Goal: Task Accomplishment & Management: Manage account settings

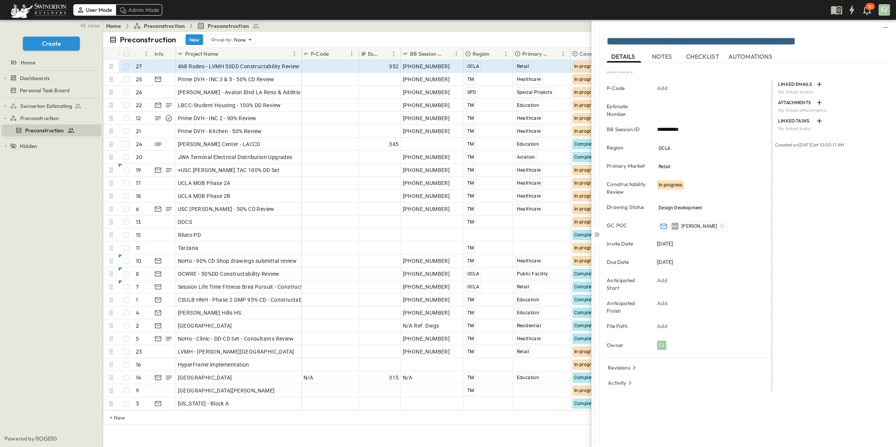
click at [118, 25] on link "Home" at bounding box center [113, 26] width 15 height 8
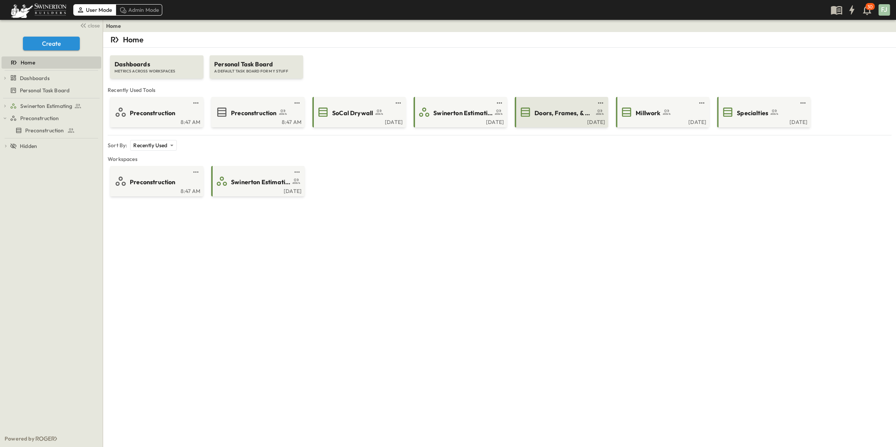
click at [576, 106] on div "Doors, Frames, & Hardware" at bounding box center [560, 112] width 83 height 12
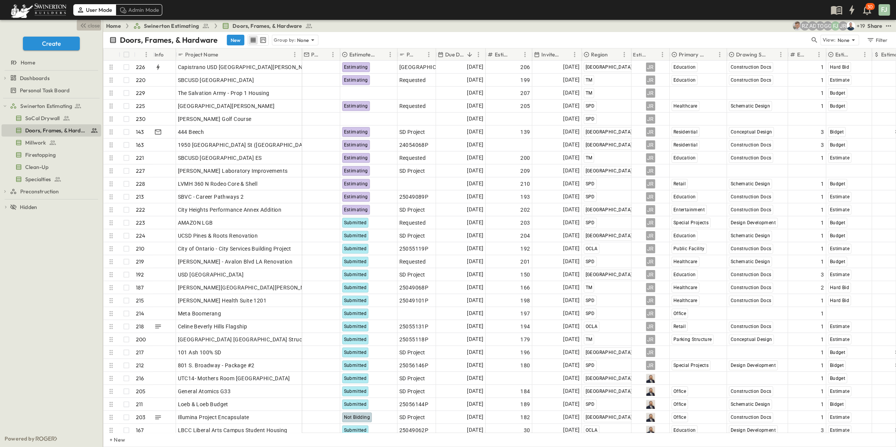
click at [95, 22] on span "close" at bounding box center [94, 26] width 12 height 8
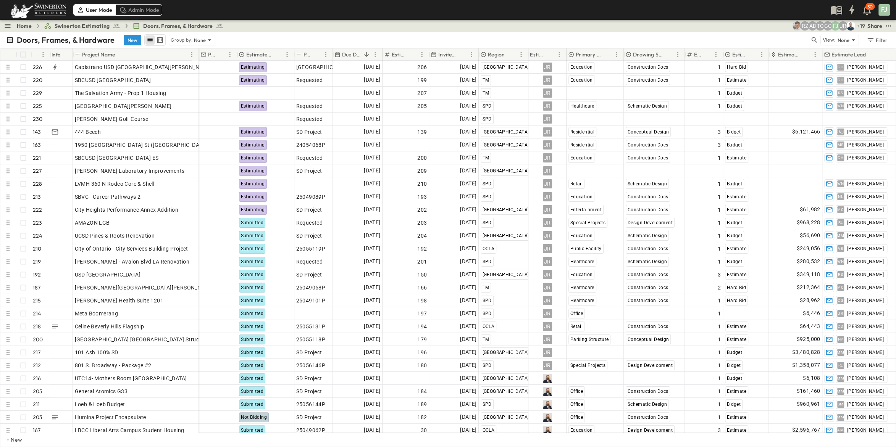
click at [475, 32] on div "Doors, Frames, & Hardware New Group by: None View: None Filter" at bounding box center [448, 40] width 896 height 16
click at [277, 25] on div "Home Swinerton Estimating Doors, Frames, & Hardware + 19 JR FJ GG TO AD RZ Share" at bounding box center [448, 26] width 896 height 12
click at [274, 32] on div "Doors, Frames, & Hardware New Group by: None View: None Filter" at bounding box center [448, 40] width 896 height 16
click at [354, 48] on div "Due Date" at bounding box center [352, 54] width 36 height 12
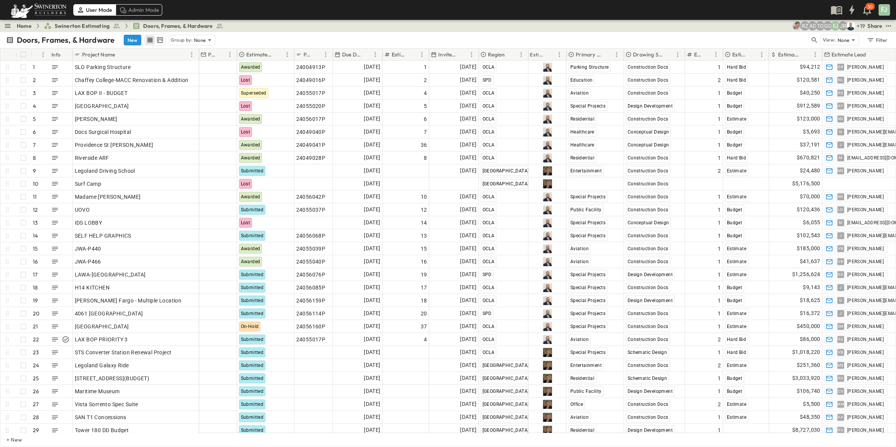
click at [355, 51] on div "Due Date" at bounding box center [347, 55] width 26 height 8
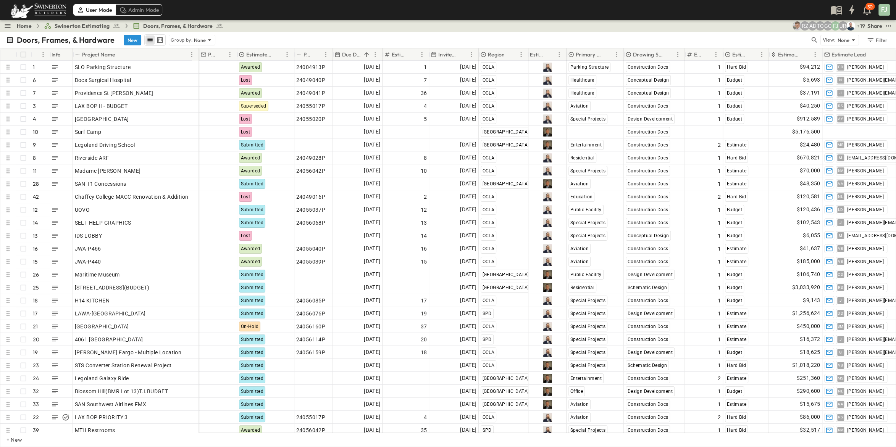
click at [291, 26] on div "Home Swinerton Estimating Doors, Frames, & Hardware + 19 JR FJ GG TO AD RZ Share" at bounding box center [448, 26] width 896 height 12
click at [352, 51] on div "Due Date" at bounding box center [347, 55] width 26 height 8
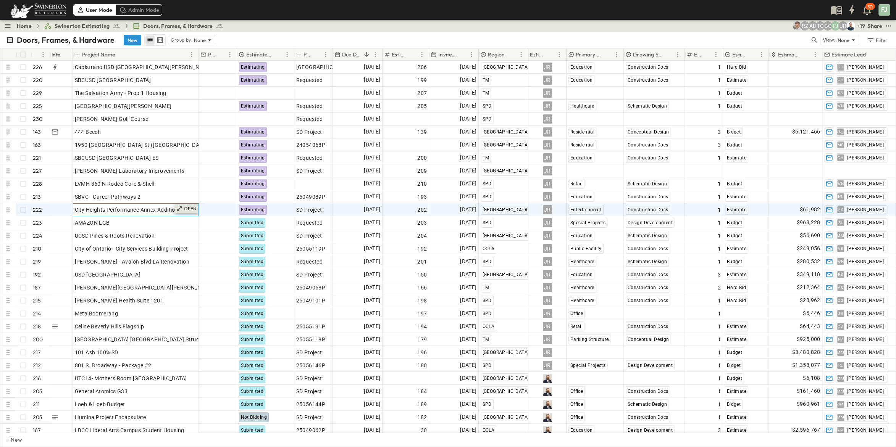
click at [191, 206] on p "OPEN" at bounding box center [190, 209] width 13 height 6
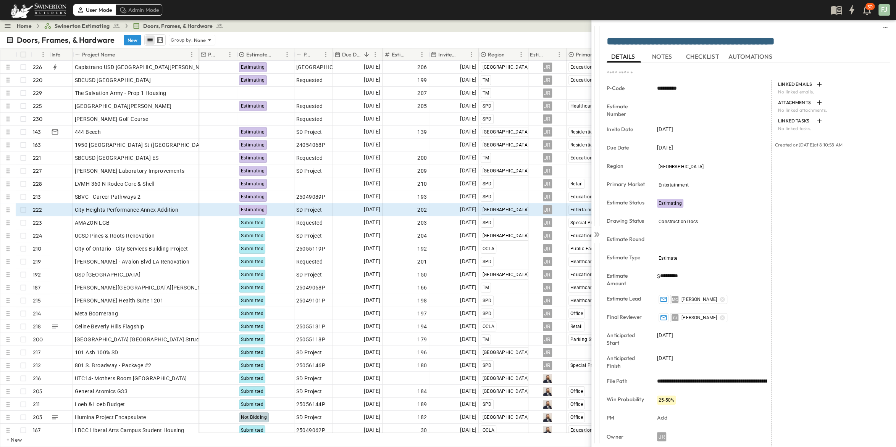
scroll to position [13, 0]
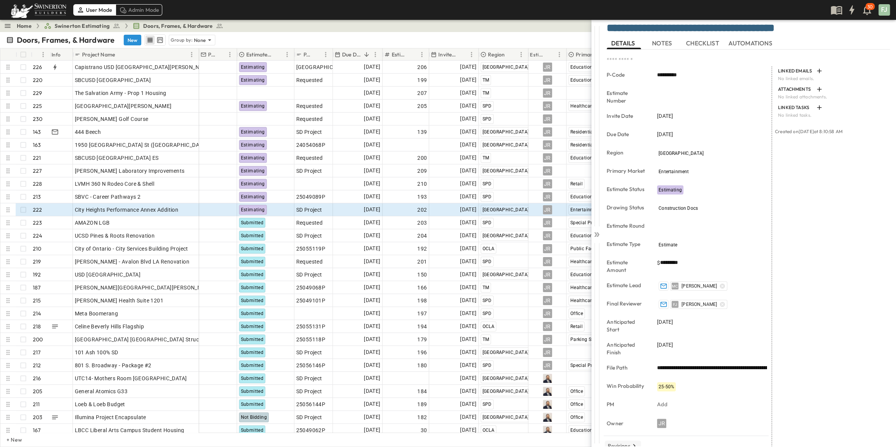
click at [627, 442] on p "Revisions" at bounding box center [619, 446] width 23 height 8
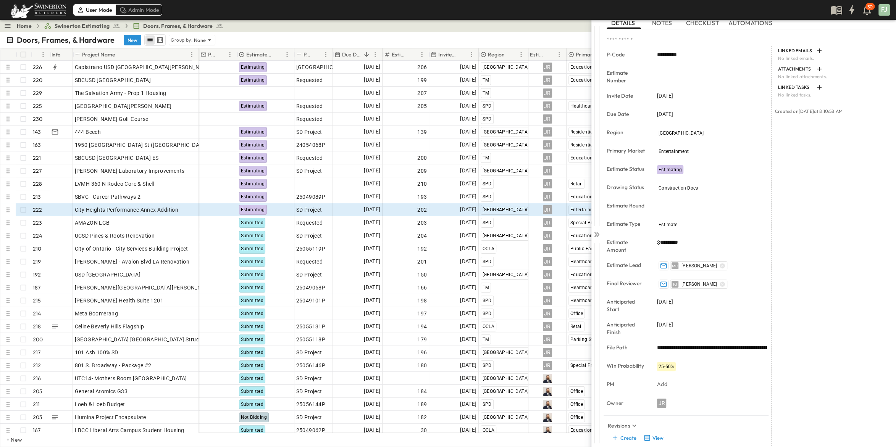
scroll to position [38, 0]
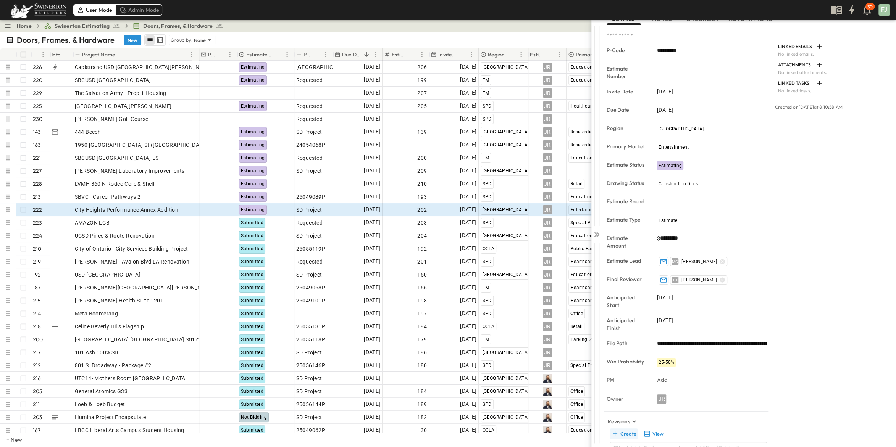
click at [625, 429] on button "Create" at bounding box center [624, 434] width 28 height 11
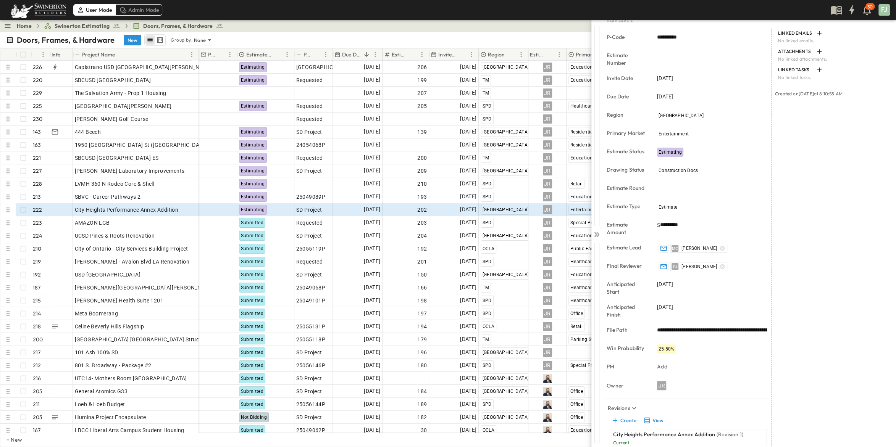
scroll to position [55, 0]
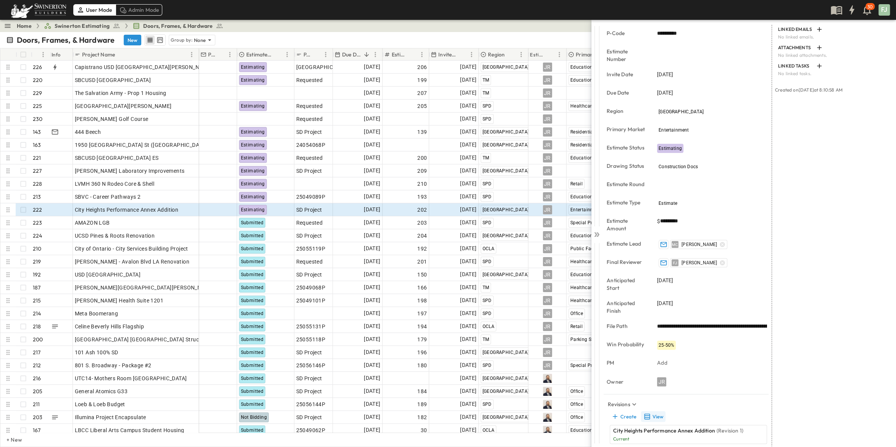
click at [648, 412] on button "View" at bounding box center [653, 417] width 24 height 11
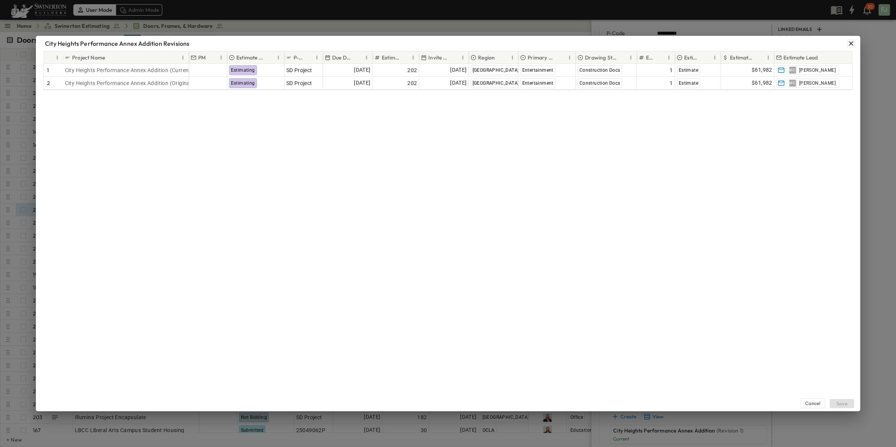
click at [855, 40] on icon "button" at bounding box center [851, 44] width 8 height 8
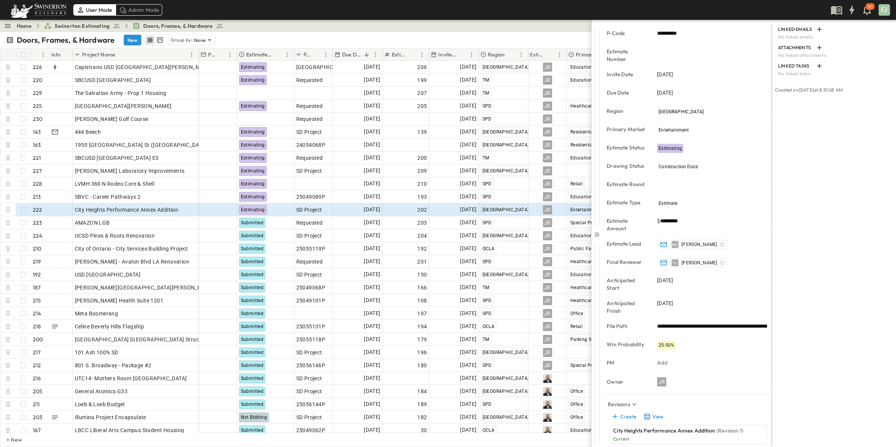
click at [754, 425] on div "City Heights Performance Annex Addition (Revision 1) Current" at bounding box center [688, 434] width 157 height 19
click at [651, 412] on button "View" at bounding box center [653, 417] width 24 height 11
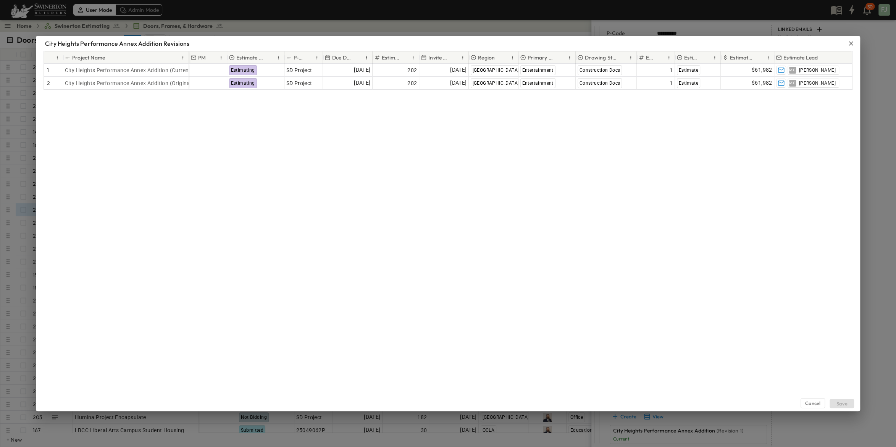
drag, startPoint x: 515, startPoint y: 197, endPoint x: 446, endPoint y: 176, distance: 72.1
click at [515, 197] on div "Cancel Save" at bounding box center [448, 250] width 824 height 321
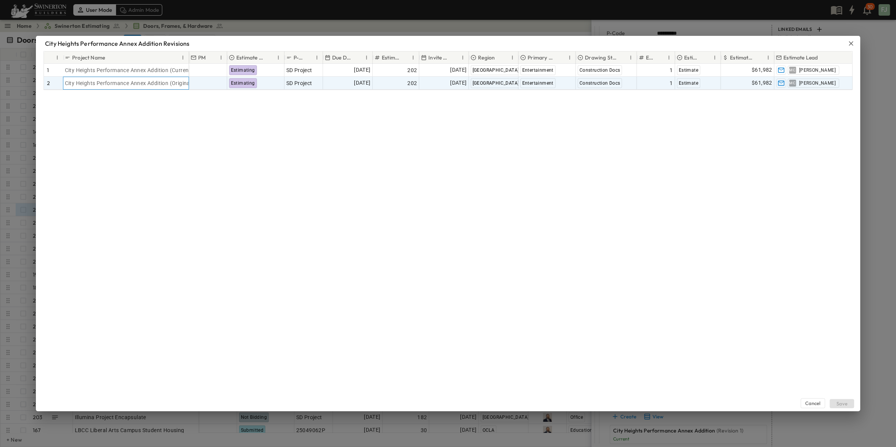
click at [147, 78] on div "City Heights Performance Annex Addition (Original)" at bounding box center [126, 83] width 122 height 11
click at [58, 77] on div "2" at bounding box center [54, 83] width 15 height 12
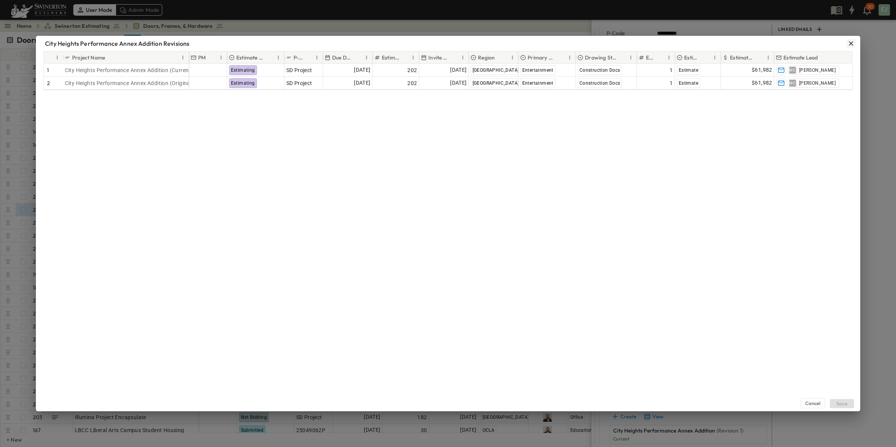
click at [853, 41] on icon "button" at bounding box center [851, 43] width 5 height 5
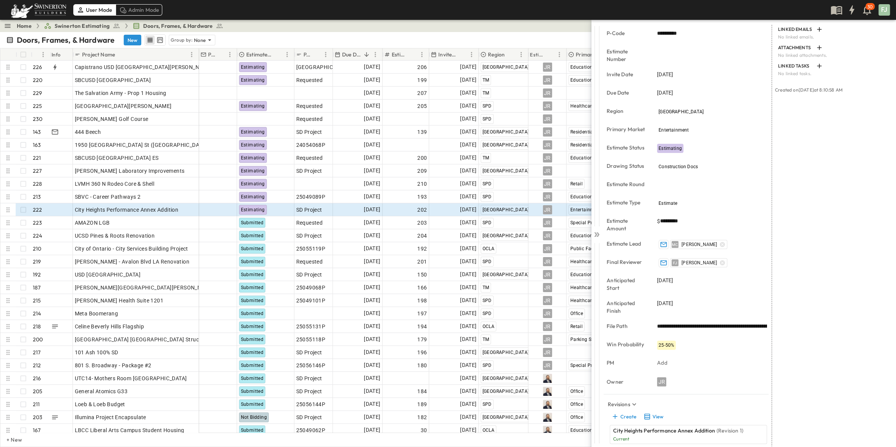
click at [738, 427] on p "(Revision 1)" at bounding box center [730, 431] width 27 height 8
click at [650, 412] on button "View" at bounding box center [653, 417] width 24 height 11
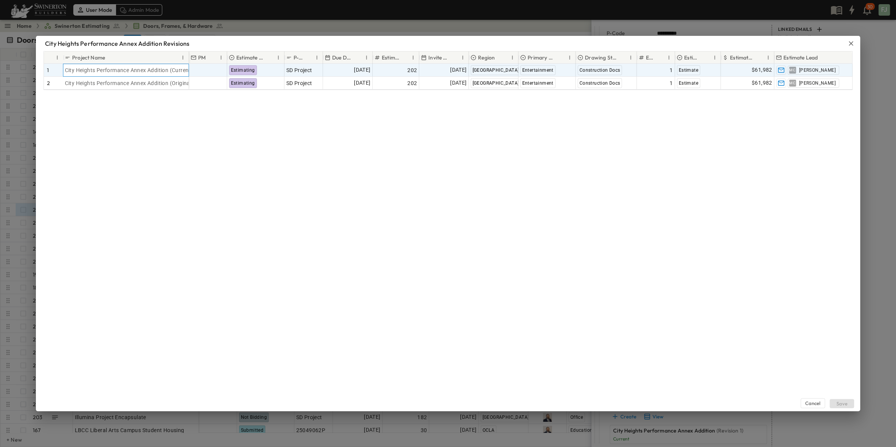
click at [87, 69] on div "City Heights Performance Annex Addition (Current - Rev. 1)" at bounding box center [126, 70] width 122 height 11
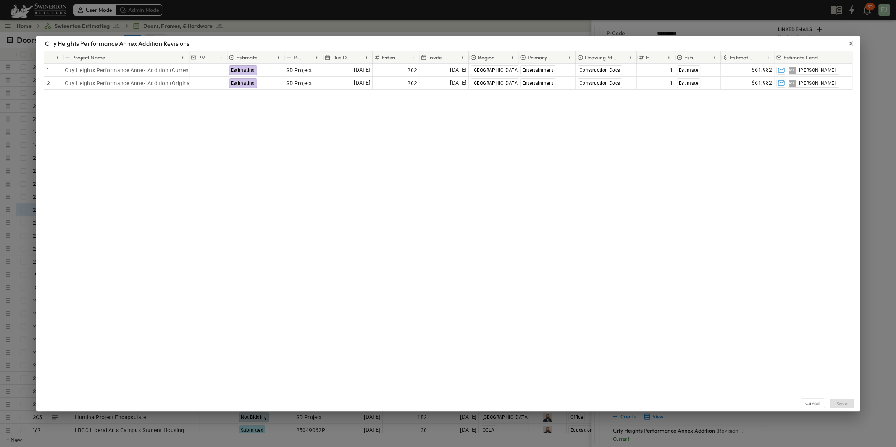
click at [450, 160] on div "Cancel Save" at bounding box center [448, 250] width 824 height 321
click at [565, 207] on div "Cancel Save" at bounding box center [448, 250] width 824 height 321
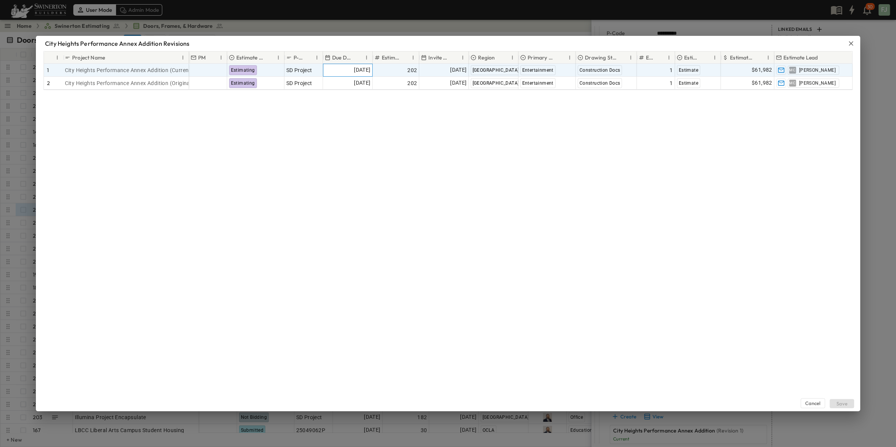
click at [354, 66] on span "[DATE]" at bounding box center [362, 70] width 16 height 9
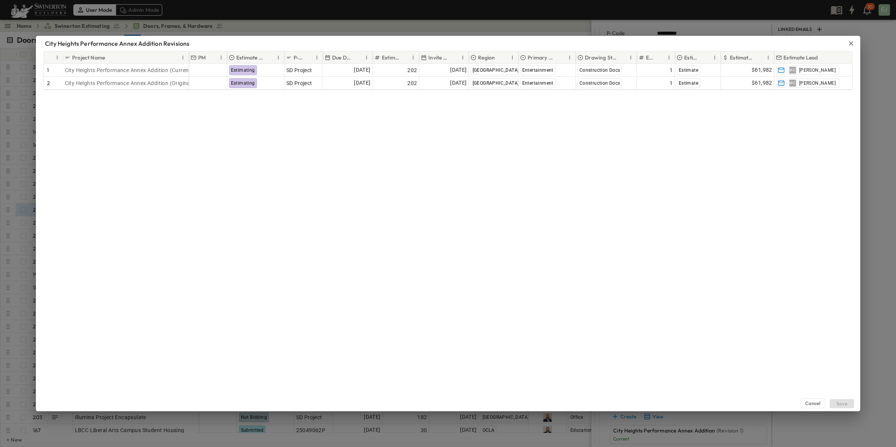
drag, startPoint x: 434, startPoint y: 139, endPoint x: 426, endPoint y: 130, distance: 11.6
click at [436, 139] on div "Cancel Save" at bounding box center [448, 250] width 824 height 321
click at [855, 39] on button "button" at bounding box center [850, 43] width 9 height 9
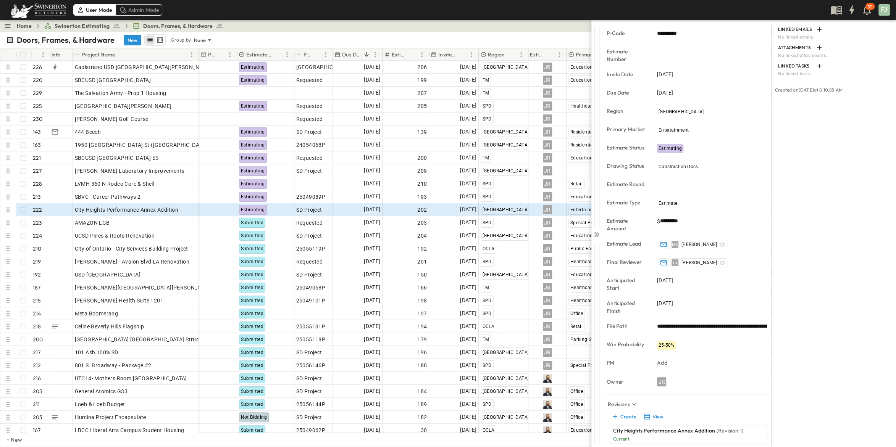
click at [729, 436] on p "Current" at bounding box center [682, 439] width 138 height 6
click at [648, 412] on button "View" at bounding box center [653, 417] width 24 height 11
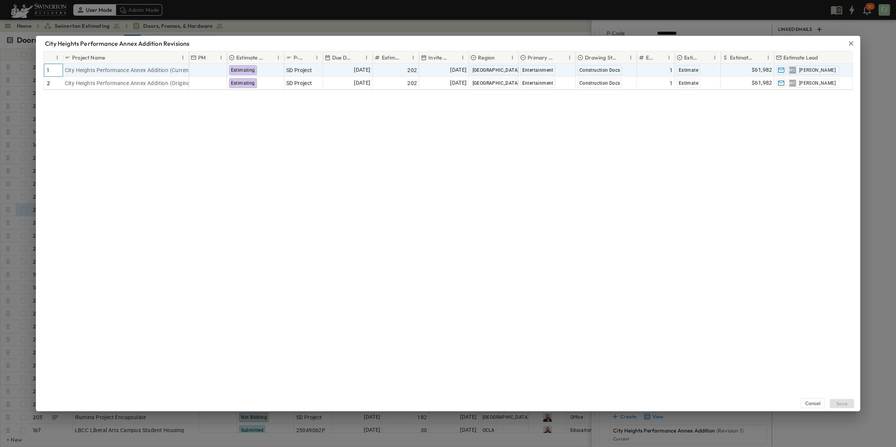
click at [50, 65] on div "1" at bounding box center [54, 70] width 15 height 12
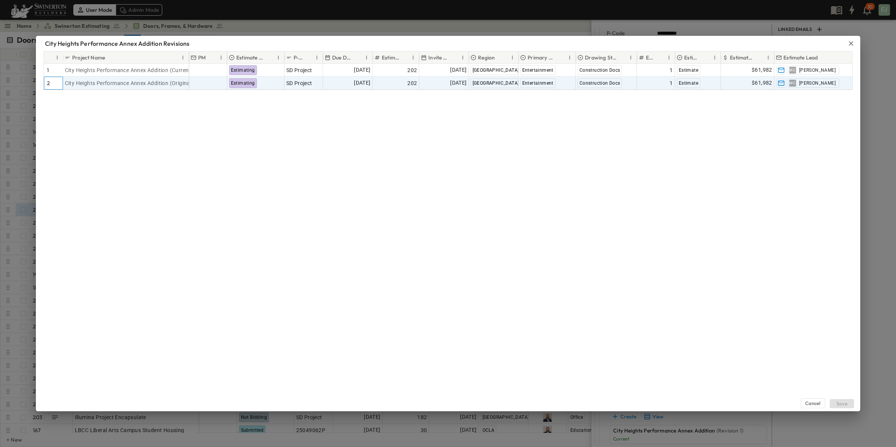
click at [48, 80] on div "2" at bounding box center [54, 83] width 15 height 12
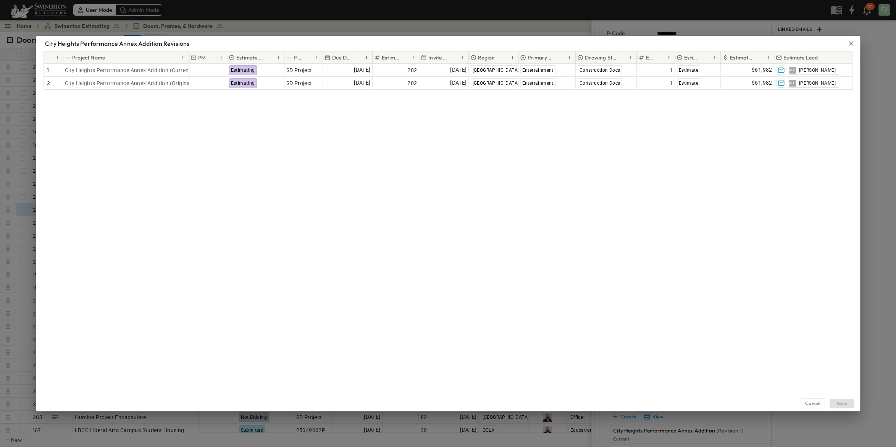
click at [237, 195] on div "Cancel Save" at bounding box center [448, 250] width 824 height 321
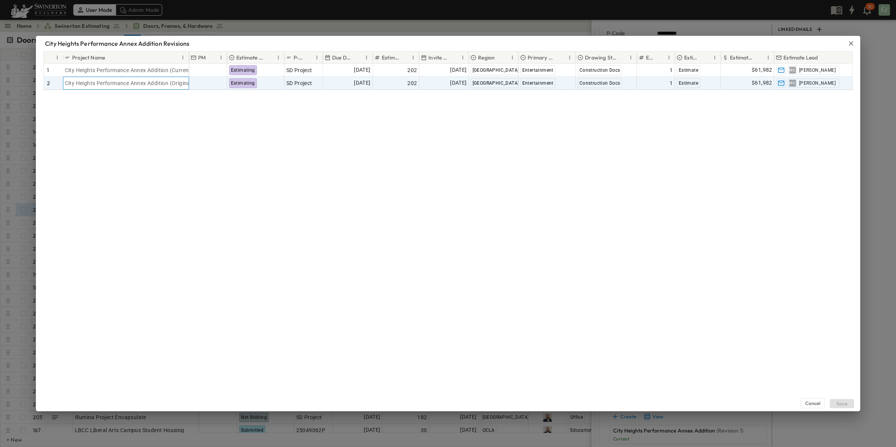
click at [160, 78] on div "City Heights Performance Annex Addition (Original)" at bounding box center [126, 83] width 122 height 11
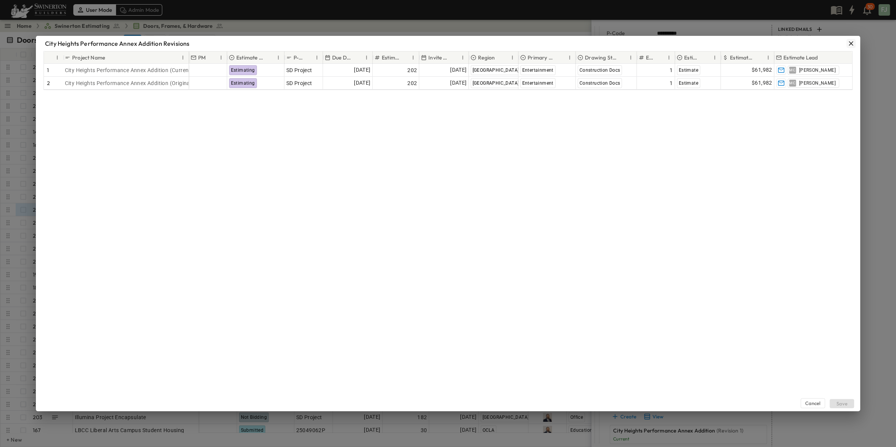
click at [853, 41] on icon "button" at bounding box center [851, 43] width 5 height 5
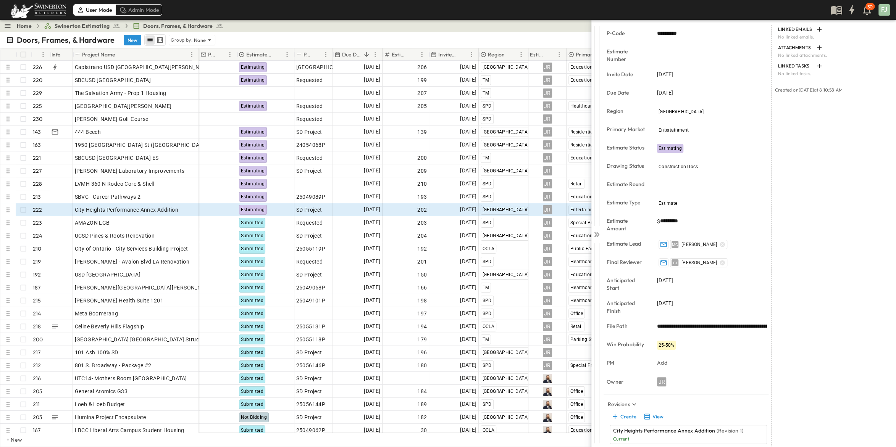
click at [726, 427] on p "(Revision 1)" at bounding box center [730, 431] width 27 height 8
click at [650, 412] on button "View" at bounding box center [653, 417] width 24 height 11
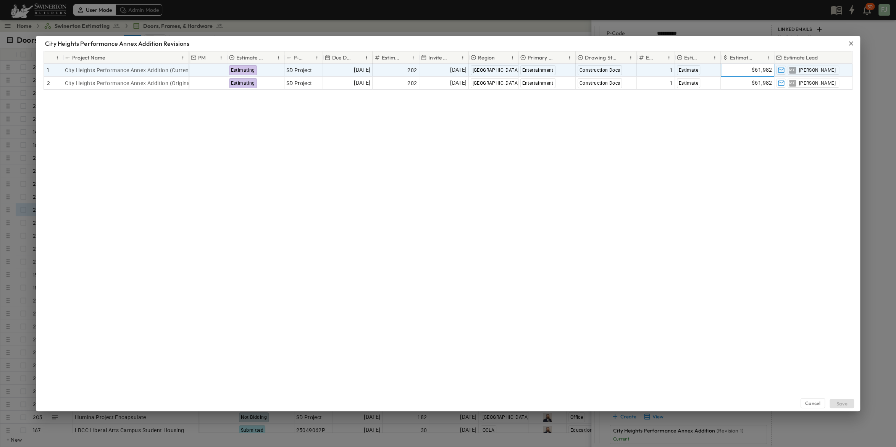
click at [752, 66] on span "$61,982" at bounding box center [762, 70] width 21 height 9
click at [750, 66] on input "********" at bounding box center [748, 70] width 43 height 8
type input "*"
click at [536, 190] on div "Cancel Save" at bounding box center [448, 250] width 824 height 321
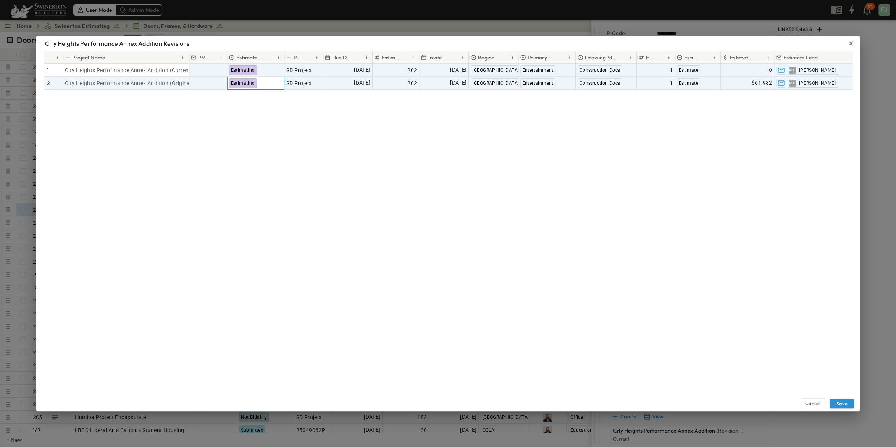
click at [268, 78] on div "Estimating" at bounding box center [256, 83] width 56 height 12
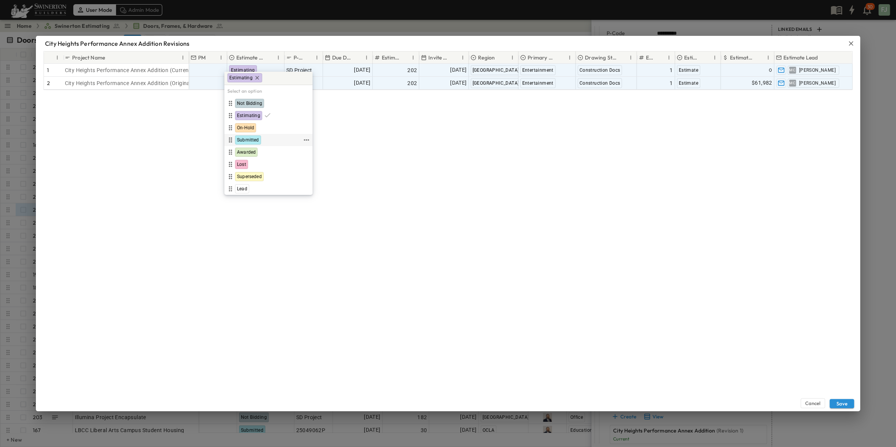
click at [260, 136] on div "Submitted" at bounding box center [264, 140] width 76 height 9
click at [409, 152] on div "Cancel Save" at bounding box center [448, 250] width 824 height 321
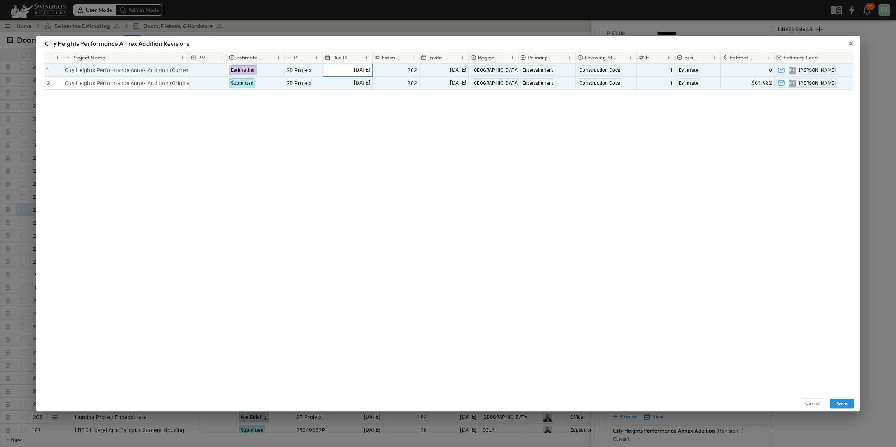
click at [354, 66] on span "[DATE]" at bounding box center [362, 70] width 16 height 9
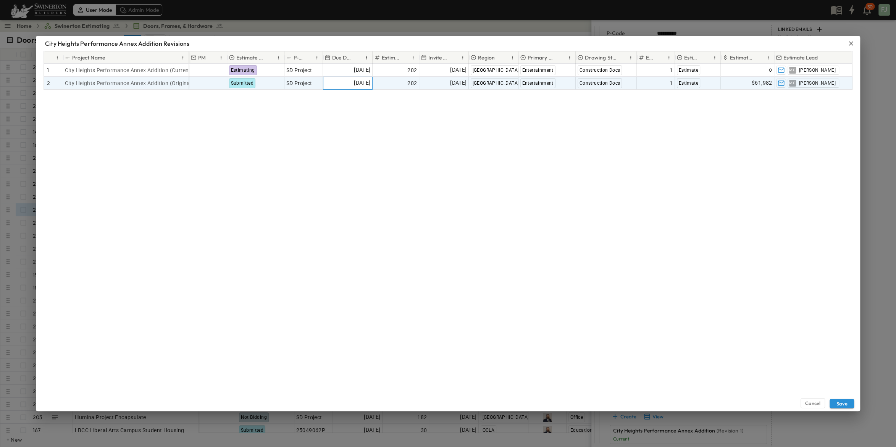
click at [354, 79] on span "[DATE]" at bounding box center [362, 83] width 16 height 9
click at [406, 150] on button "19" at bounding box center [408, 151] width 14 height 14
click at [604, 270] on div "Cancel Save" at bounding box center [448, 250] width 824 height 321
click at [666, 194] on div "Cancel Save" at bounding box center [448, 250] width 824 height 321
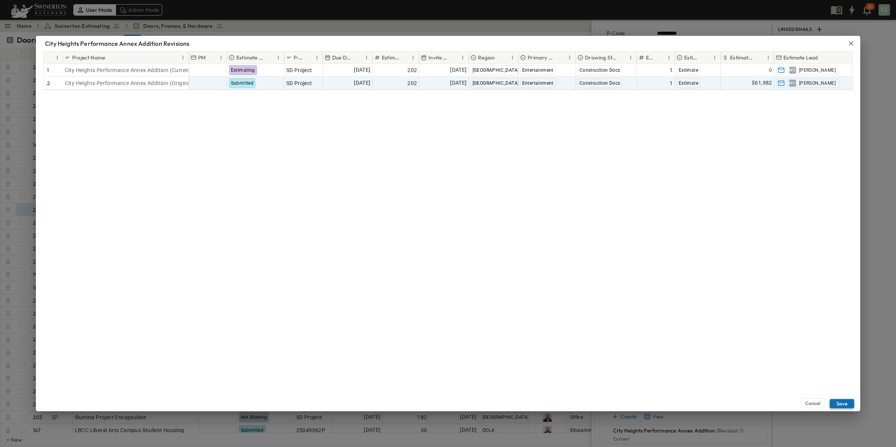
click at [848, 407] on button "Save" at bounding box center [842, 403] width 24 height 9
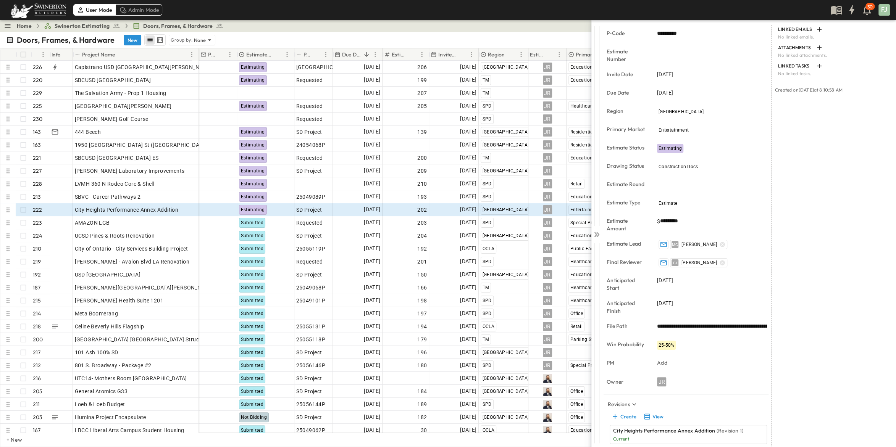
type input "****"
click at [651, 412] on button "View" at bounding box center [653, 417] width 24 height 11
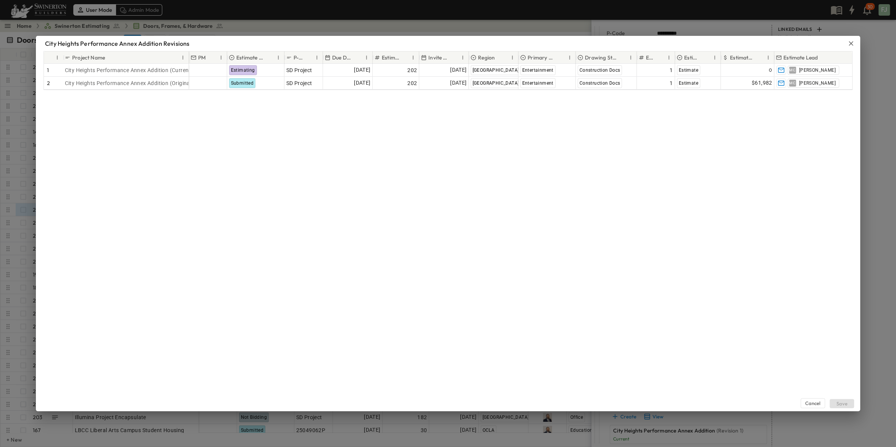
click at [359, 202] on div "Cancel Save" at bounding box center [448, 250] width 824 height 321
click at [852, 40] on icon "button" at bounding box center [851, 44] width 8 height 8
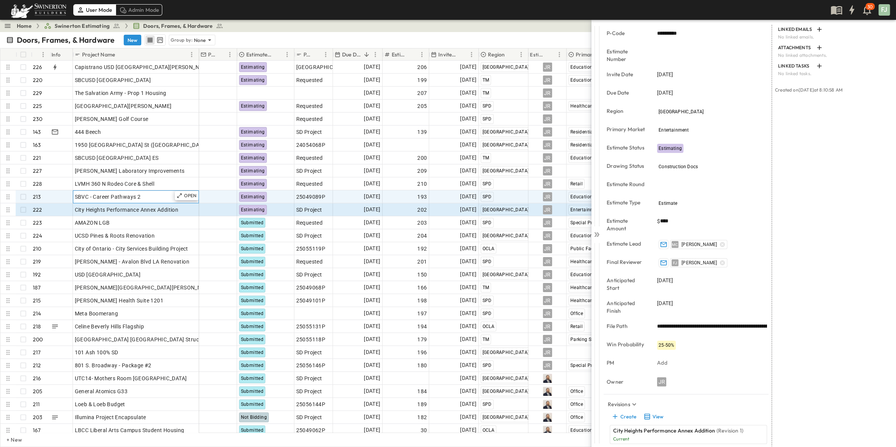
click at [142, 192] on div "SBVC - Career Pathways 2" at bounding box center [136, 197] width 122 height 11
click at [598, 231] on icon at bounding box center [597, 235] width 8 height 8
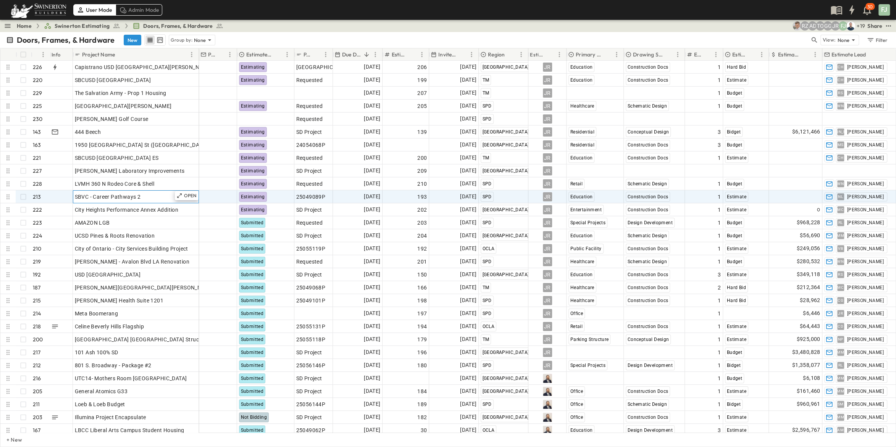
click at [148, 193] on div "SBVC - Career Pathways 2" at bounding box center [136, 197] width 122 height 11
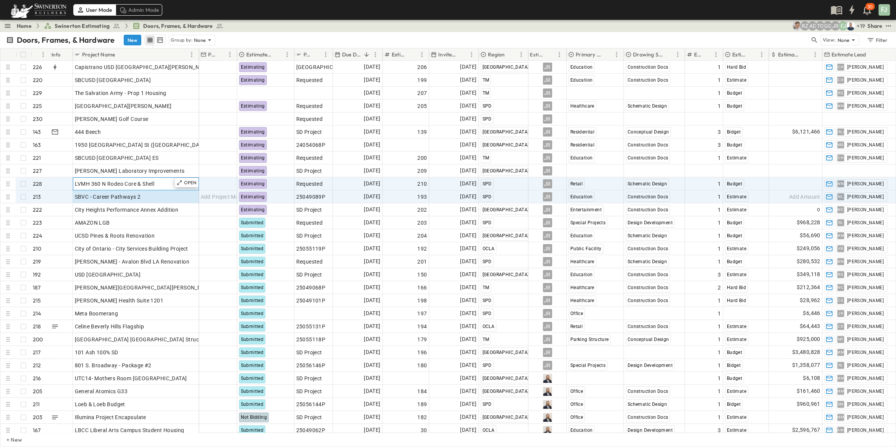
click at [134, 179] on div "LVMH 360 N Rodeo Core & Shell" at bounding box center [136, 184] width 122 height 11
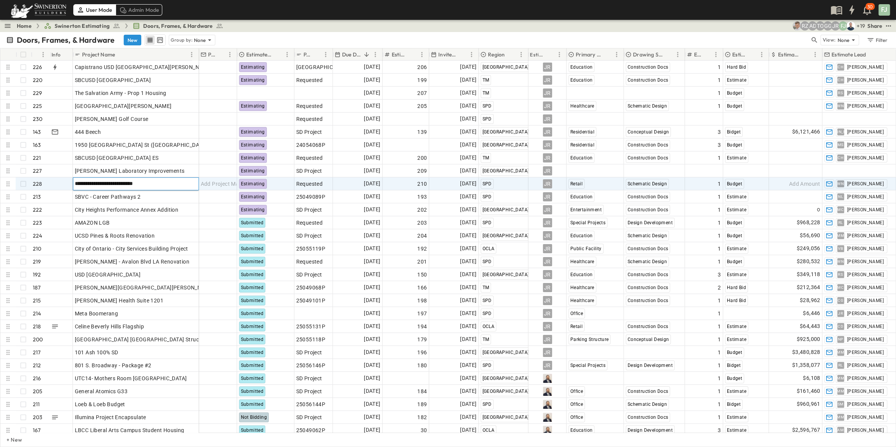
click at [92, 179] on input "**********" at bounding box center [135, 183] width 125 height 9
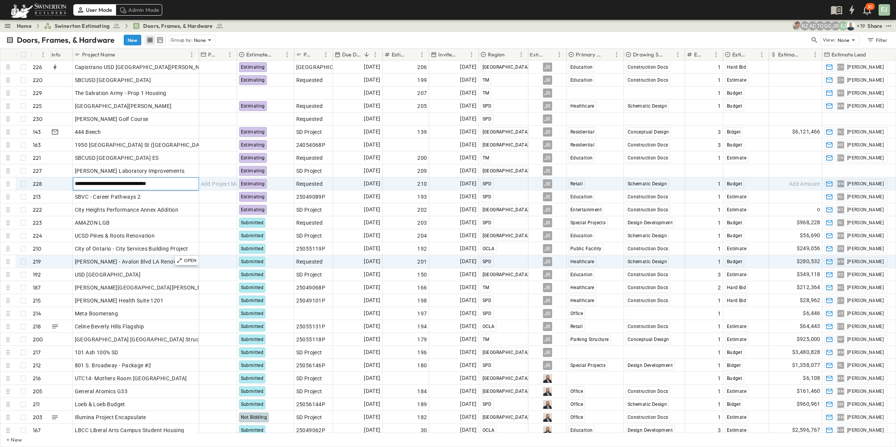
type input "**********"
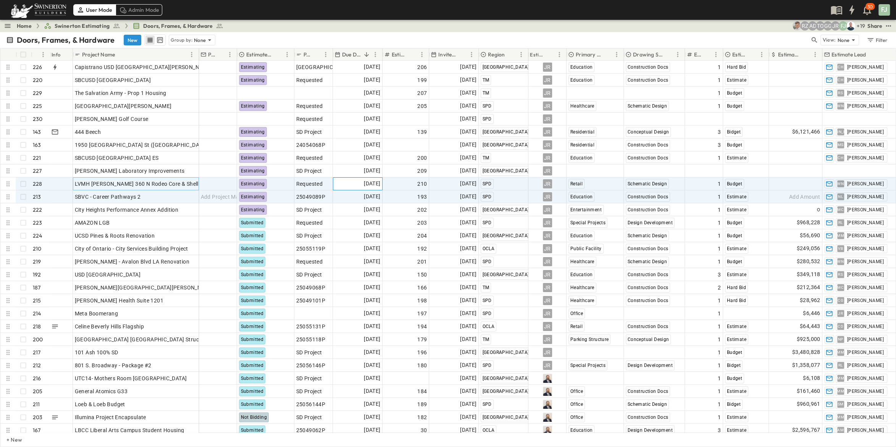
click at [378, 179] on span "[DATE]" at bounding box center [372, 183] width 16 height 9
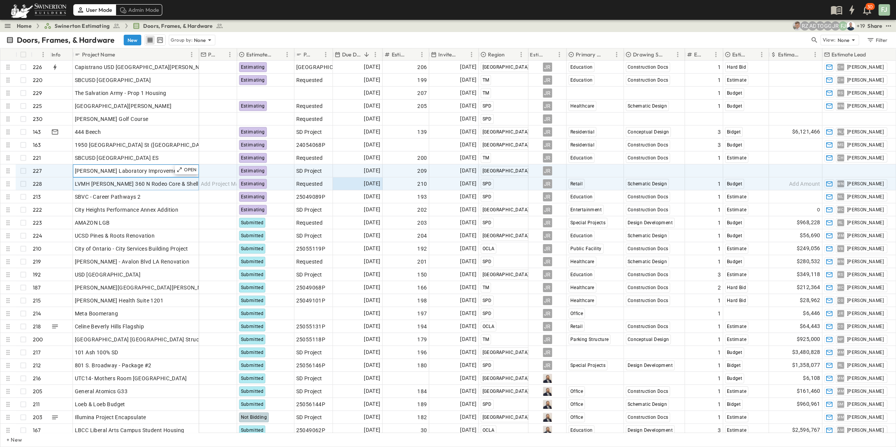
click at [132, 166] on div "Alvarado Laboratory Improvements" at bounding box center [136, 171] width 122 height 11
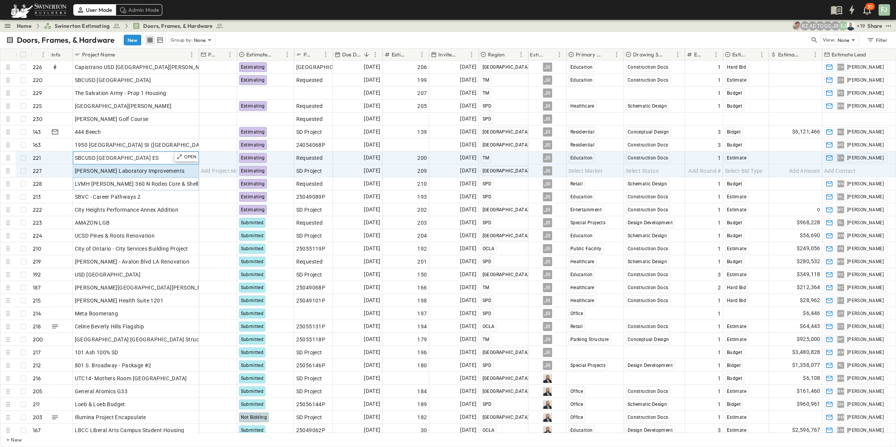
click at [144, 153] on div "SBCUSD North Verdemont ES" at bounding box center [136, 158] width 122 height 11
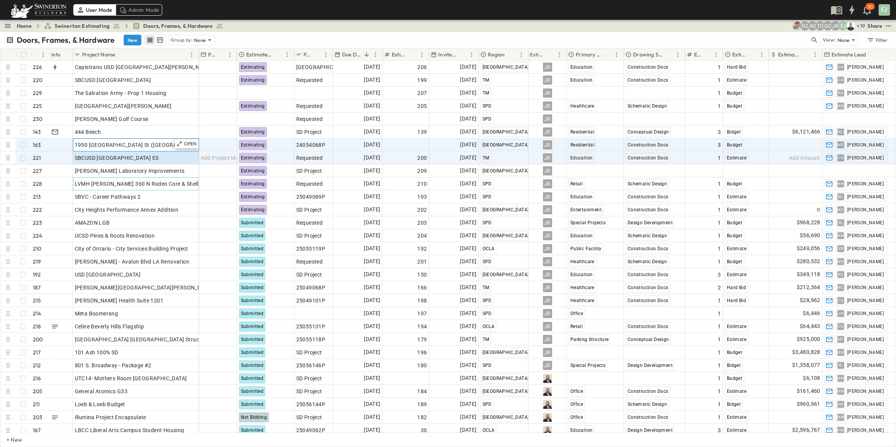
click at [162, 141] on div "1950 India St (India & Grape)" at bounding box center [136, 145] width 122 height 11
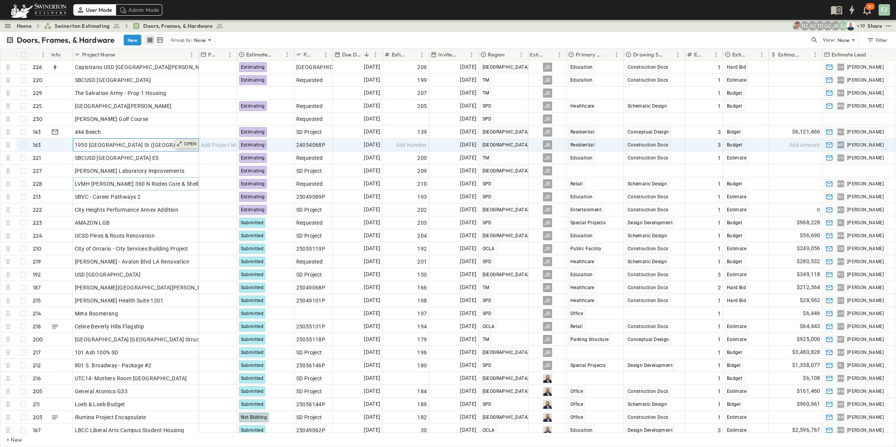
click at [189, 139] on div "OPEN" at bounding box center [187, 143] width 24 height 9
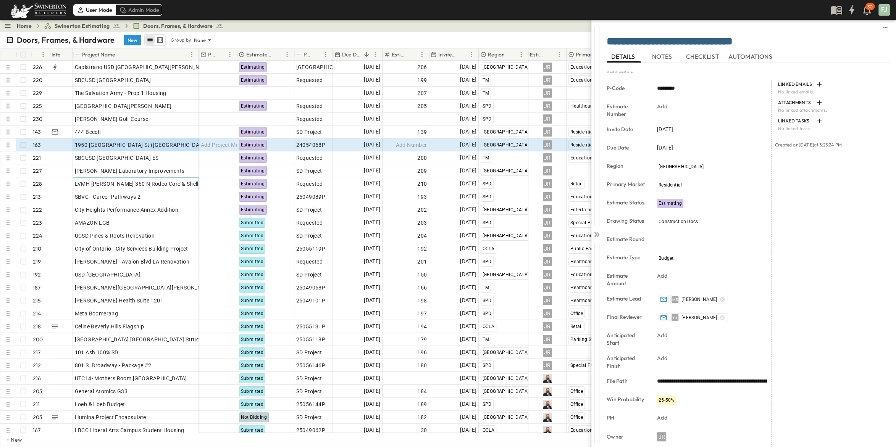
scroll to position [13, 0]
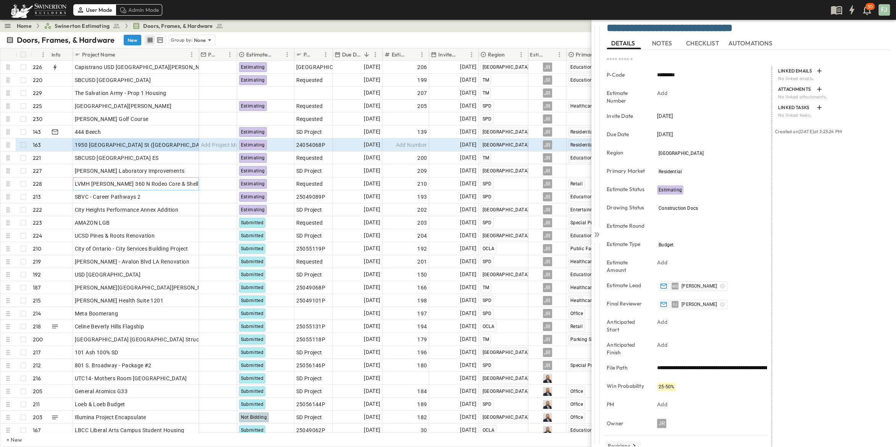
click at [625, 442] on p "Revisions" at bounding box center [619, 446] width 23 height 8
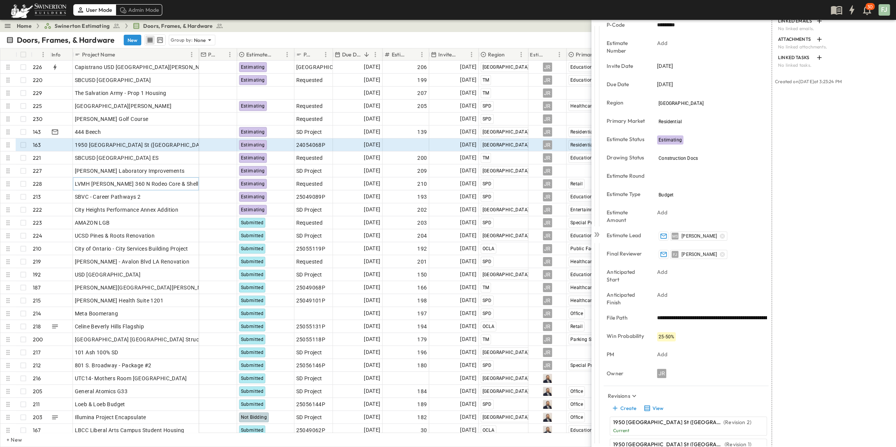
scroll to position [72, 0]
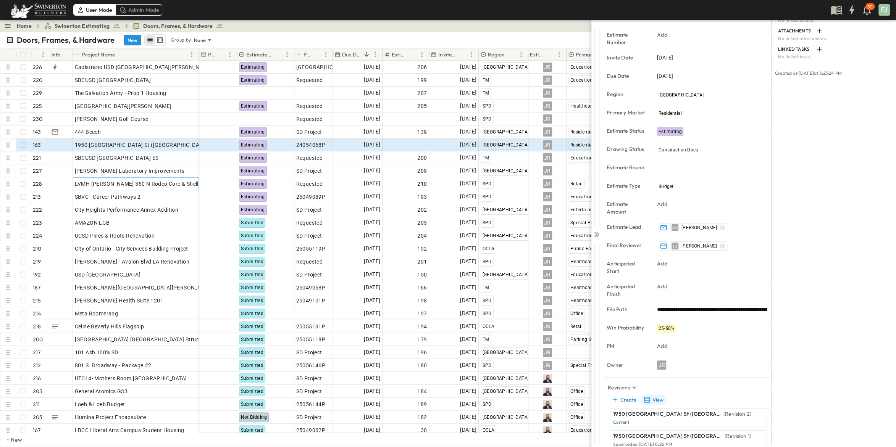
click at [651, 395] on button "View" at bounding box center [653, 400] width 24 height 11
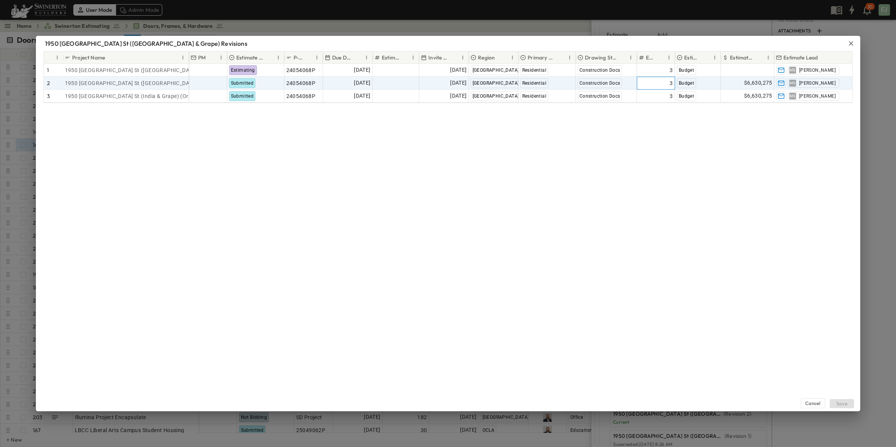
click at [651, 78] on div "3" at bounding box center [656, 83] width 34 height 11
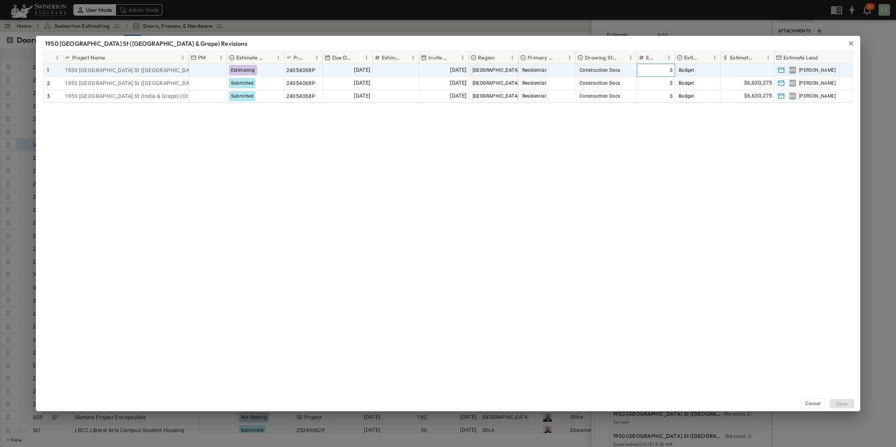
click at [653, 66] on div "3" at bounding box center [656, 70] width 34 height 11
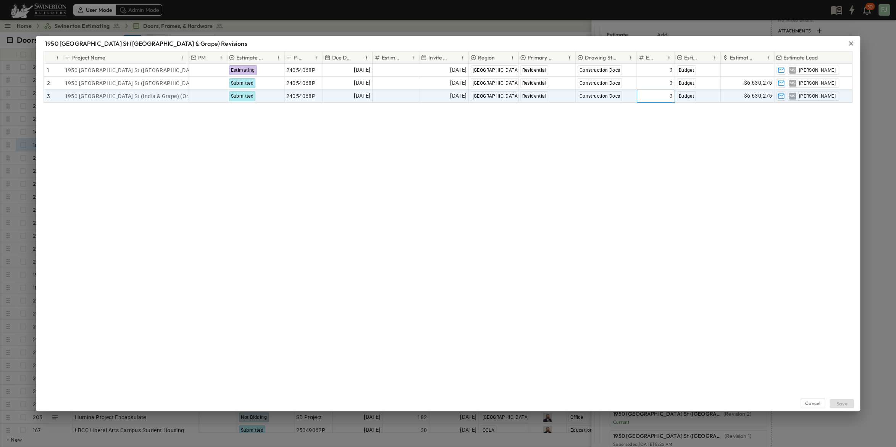
click at [661, 93] on div "3" at bounding box center [656, 96] width 34 height 11
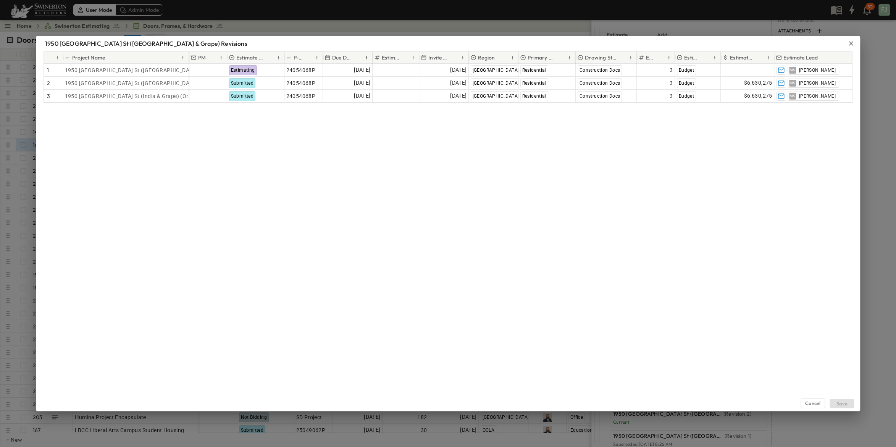
click at [494, 184] on div "Cancel Save" at bounding box center [448, 257] width 824 height 308
click at [855, 43] on icon "button" at bounding box center [851, 44] width 8 height 8
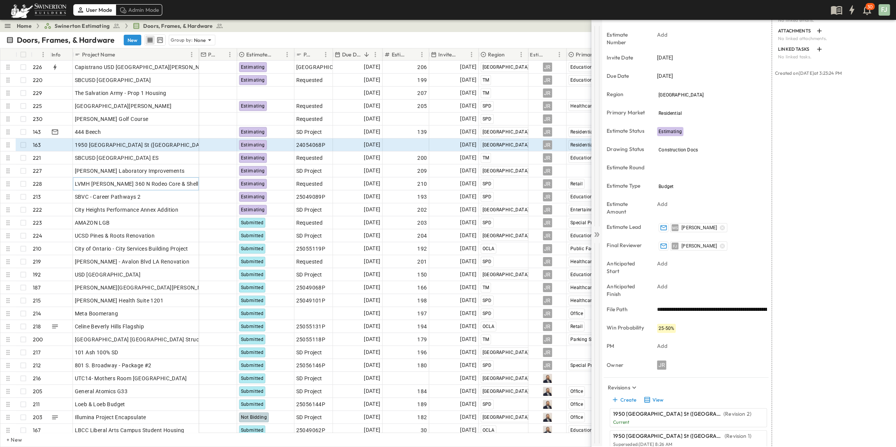
click at [596, 232] on icon at bounding box center [597, 235] width 8 height 8
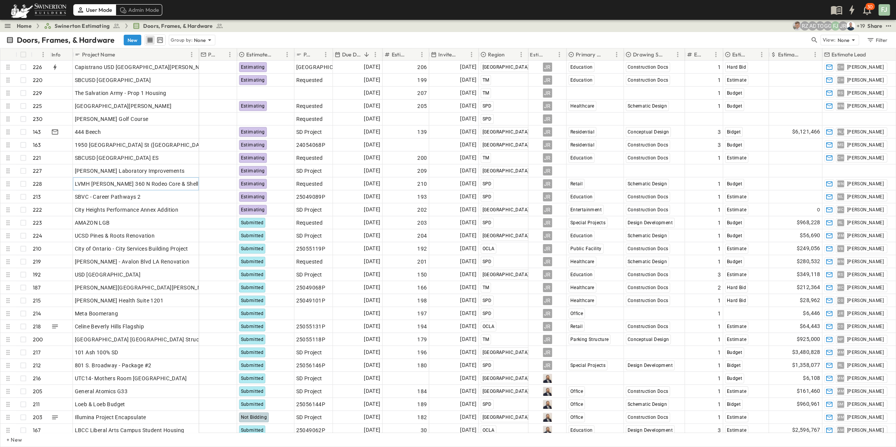
click at [752, 34] on div "Doors, Frames, & Hardware New Group by: None" at bounding box center [408, 39] width 804 height 11
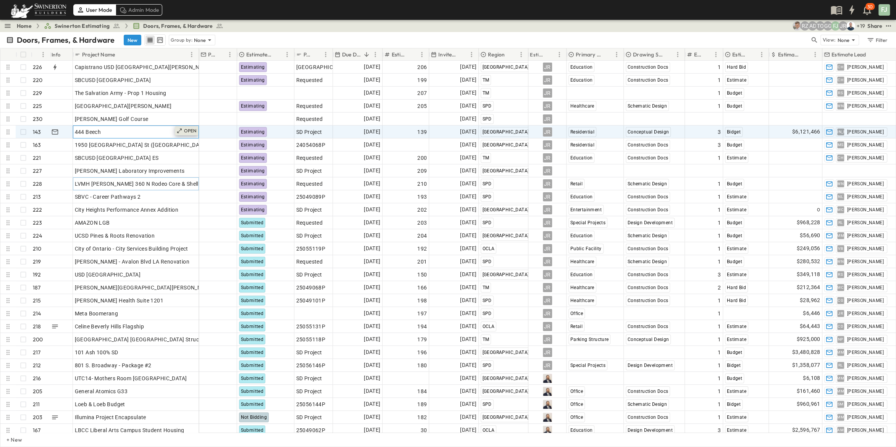
click at [193, 128] on p "OPEN" at bounding box center [190, 131] width 13 height 6
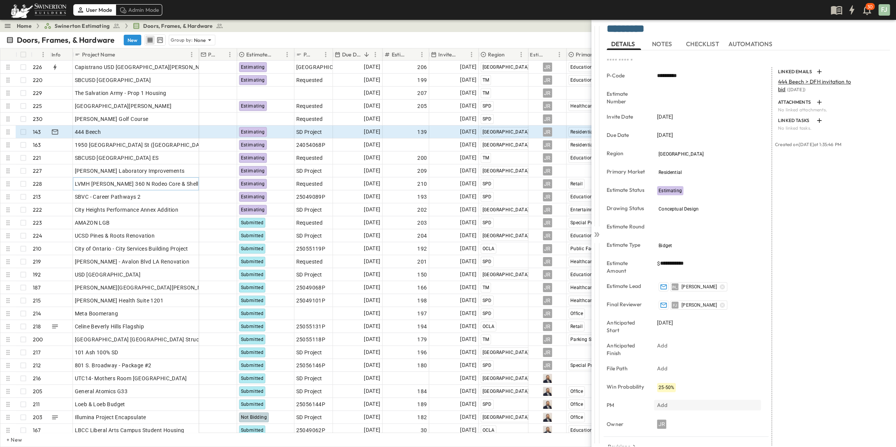
scroll to position [13, 0]
click at [628, 442] on p "Revisions" at bounding box center [619, 446] width 23 height 8
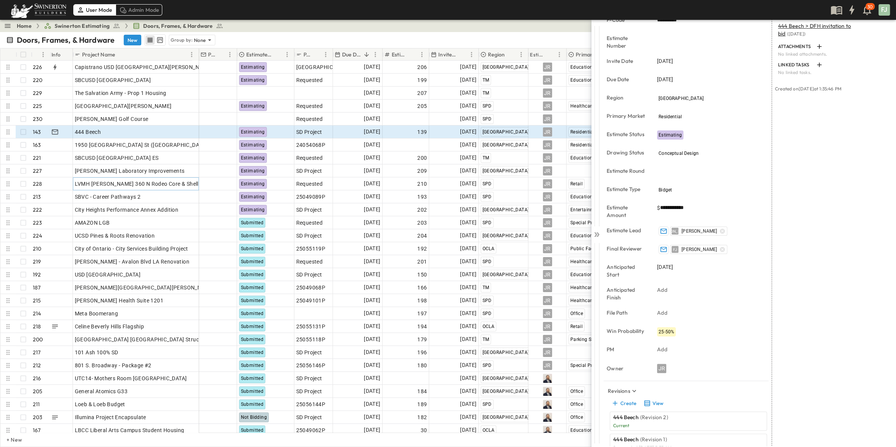
scroll to position [72, 0]
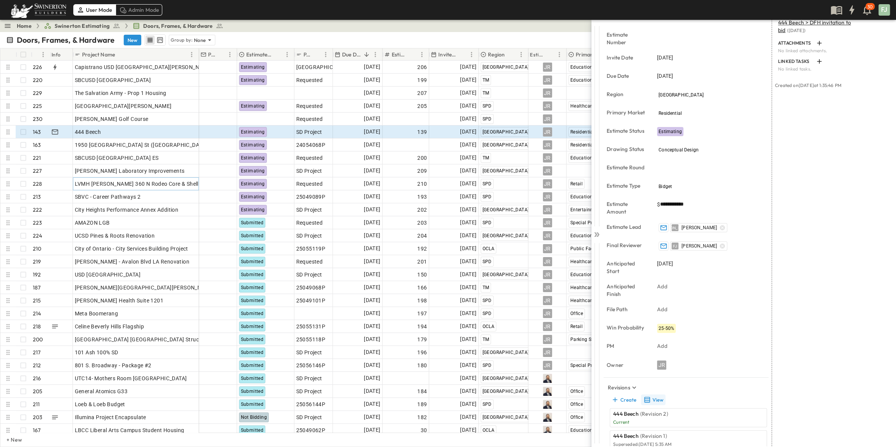
click at [650, 395] on button "View" at bounding box center [653, 400] width 24 height 11
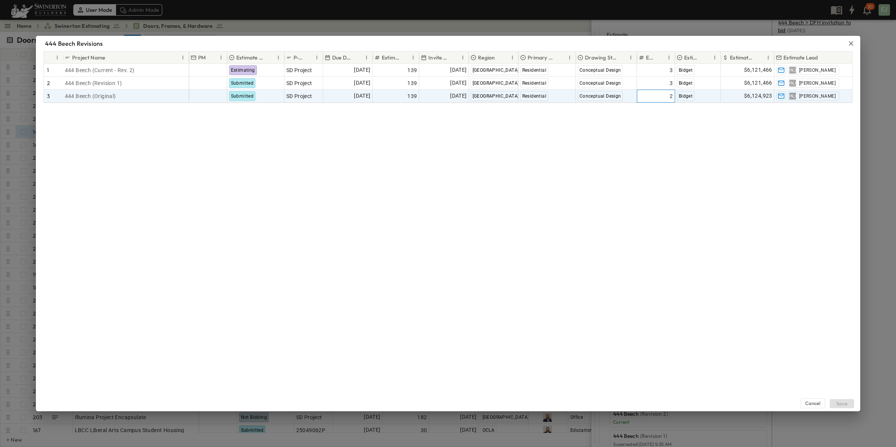
click at [654, 92] on div "2" at bounding box center [656, 96] width 34 height 11
drag, startPoint x: 654, startPoint y: 92, endPoint x: 632, endPoint y: 94, distance: 22.2
click at [637, 94] on input "*" at bounding box center [655, 95] width 37 height 9
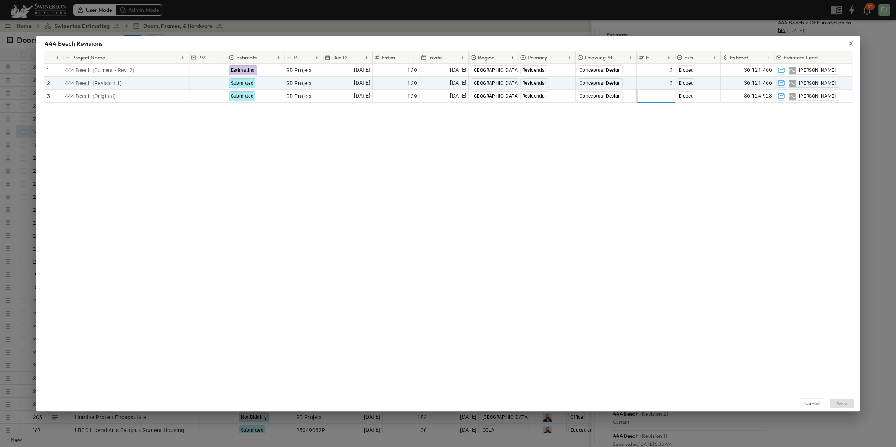
type input "*"
click at [667, 80] on div "3" at bounding box center [656, 83] width 34 height 11
click at [662, 78] on input "*" at bounding box center [655, 82] width 37 height 9
type input "*"
click at [763, 200] on div "Cancel Save" at bounding box center [448, 257] width 824 height 308
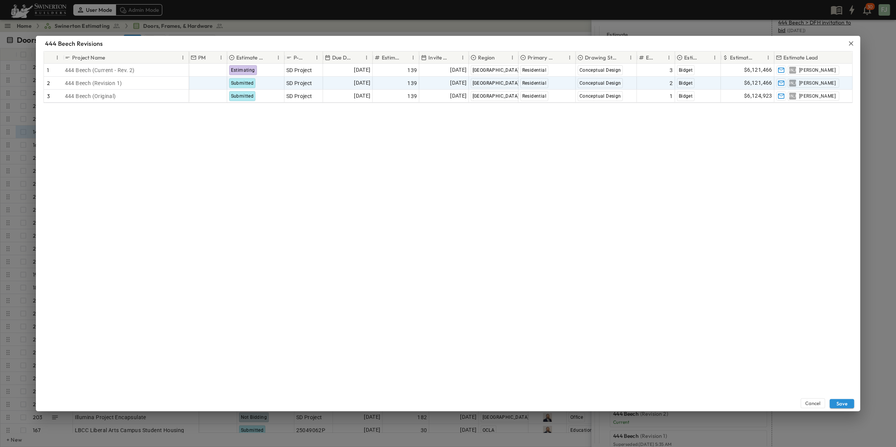
click at [743, 249] on div "Cancel Save" at bounding box center [448, 257] width 824 height 308
click at [847, 406] on button "Save" at bounding box center [842, 403] width 24 height 9
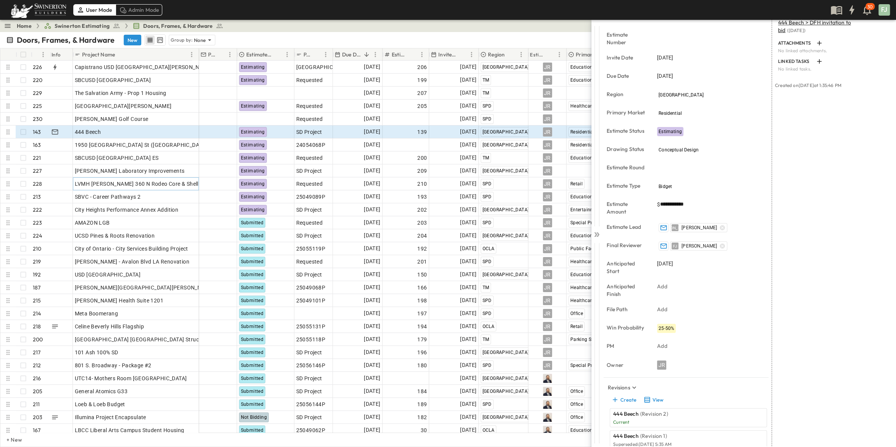
scroll to position [0, 0]
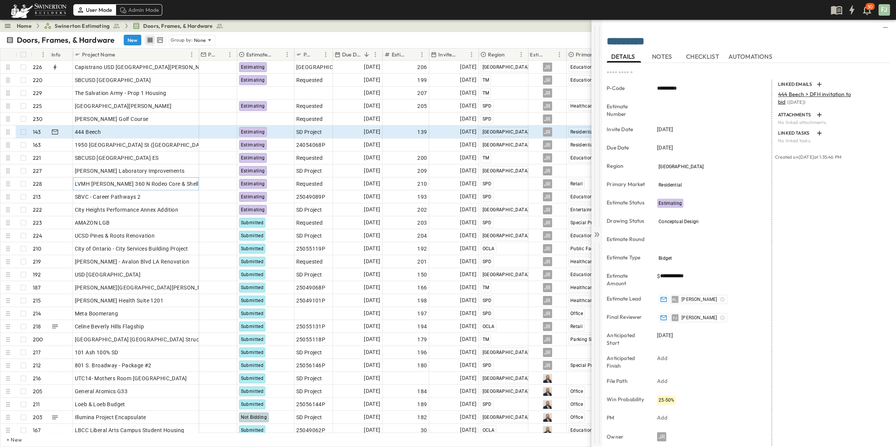
click at [598, 232] on icon at bounding box center [597, 234] width 3 height 5
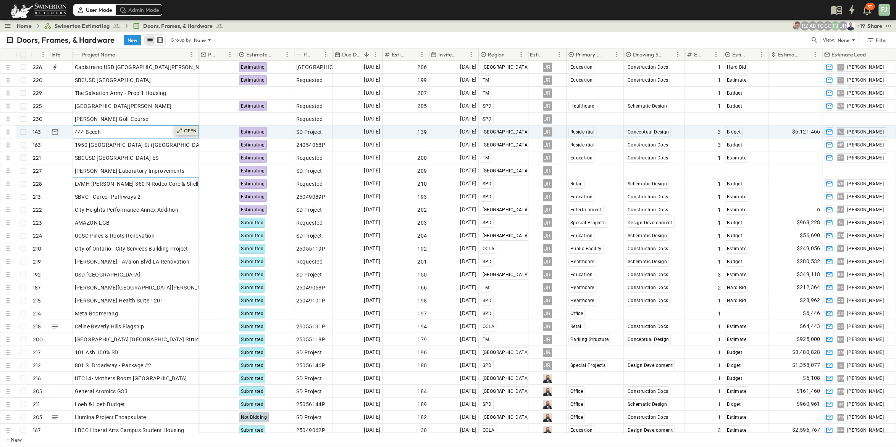
click at [189, 126] on div "OPEN" at bounding box center [187, 130] width 24 height 9
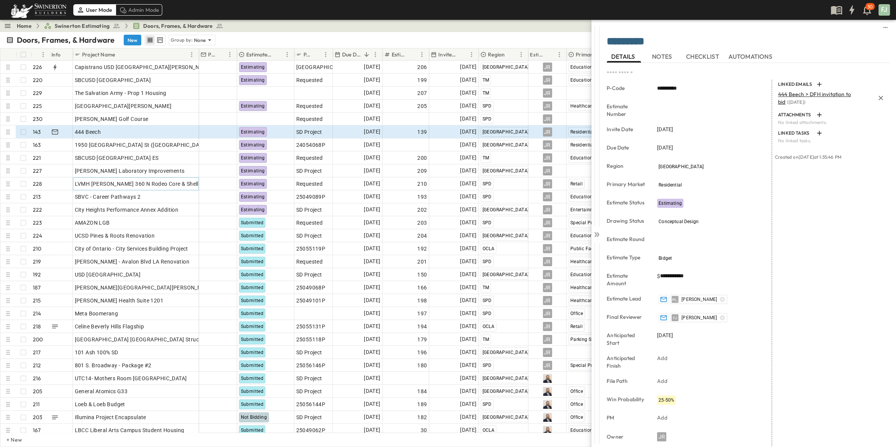
click at [815, 91] on span "444 Beech > DFH invitation to bid" at bounding box center [814, 98] width 73 height 15
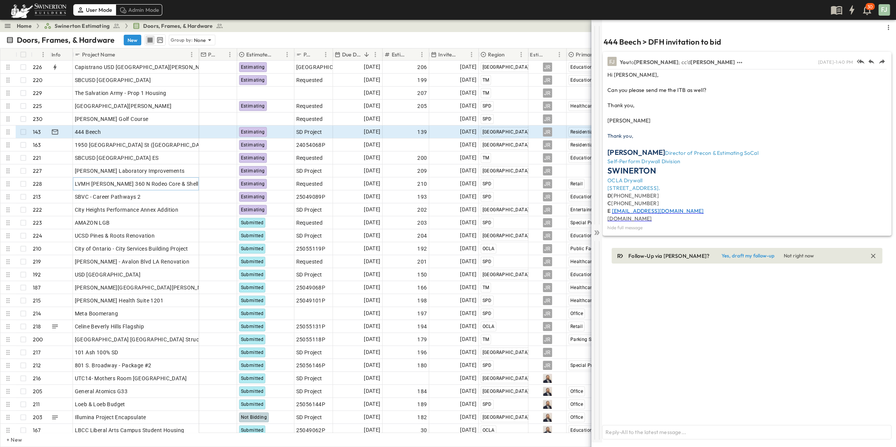
click at [597, 229] on icon at bounding box center [597, 233] width 8 height 8
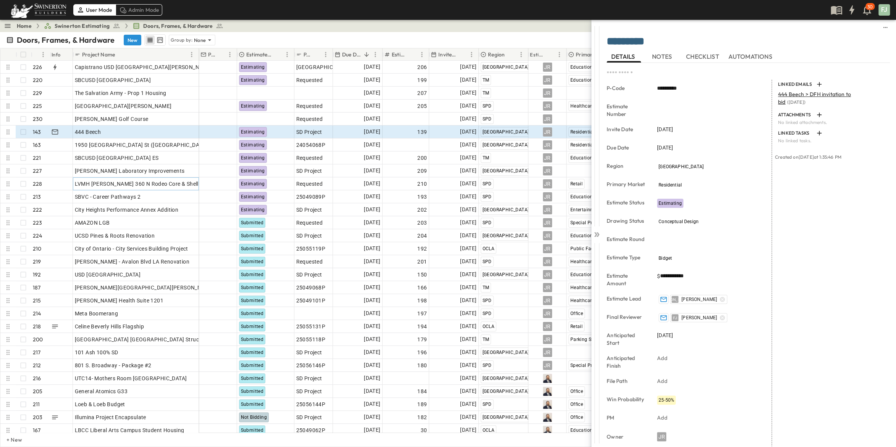
click at [832, 179] on div "LINKED EMAILS 444 Beech > DFH invitation to bid ( 02/06/25 ) ATTACHMENTS No lin…" at bounding box center [831, 281] width 118 height 403
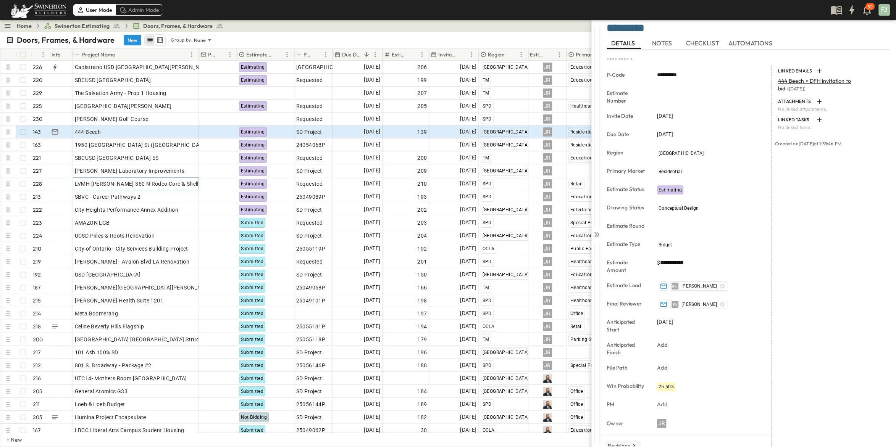
click at [623, 442] on p "Revisions" at bounding box center [619, 446] width 23 height 8
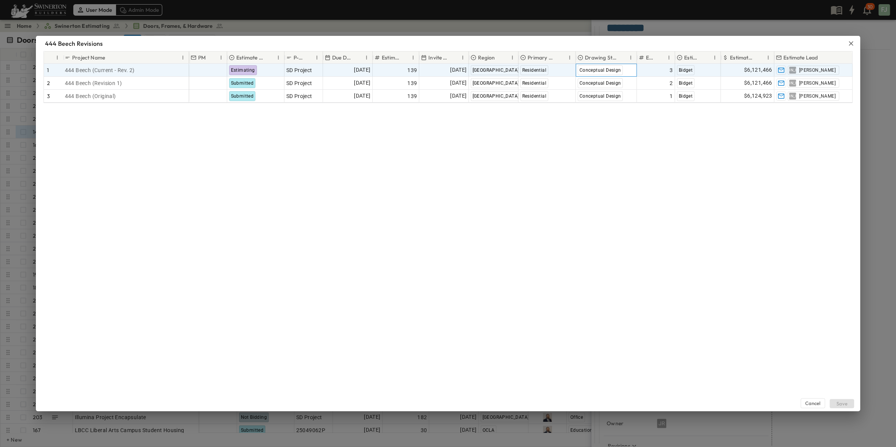
click at [629, 64] on div "Conceptual Design" at bounding box center [606, 70] width 60 height 12
click at [615, 99] on div "Design Development" at bounding box center [621, 102] width 93 height 9
drag, startPoint x: 668, startPoint y: 229, endPoint x: 693, endPoint y: 240, distance: 27.0
click at [668, 233] on div "Cancel Save" at bounding box center [448, 257] width 824 height 308
click at [765, 307] on div "Cancel Save" at bounding box center [448, 257] width 824 height 308
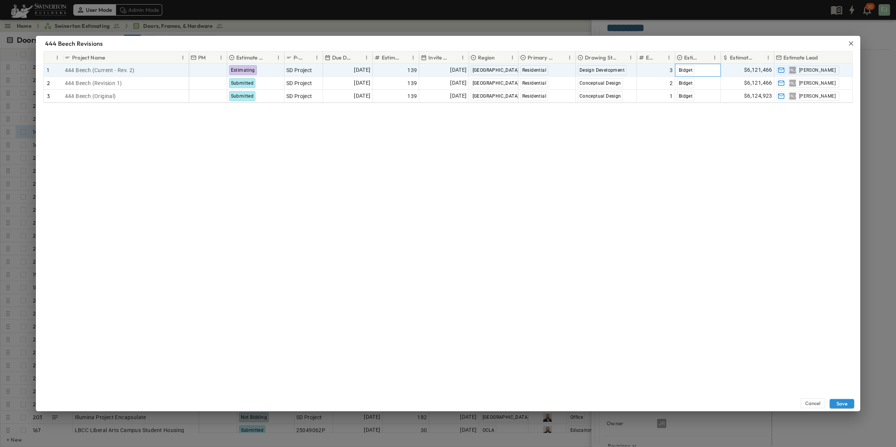
click at [700, 65] on div "Bidget" at bounding box center [697, 70] width 45 height 12
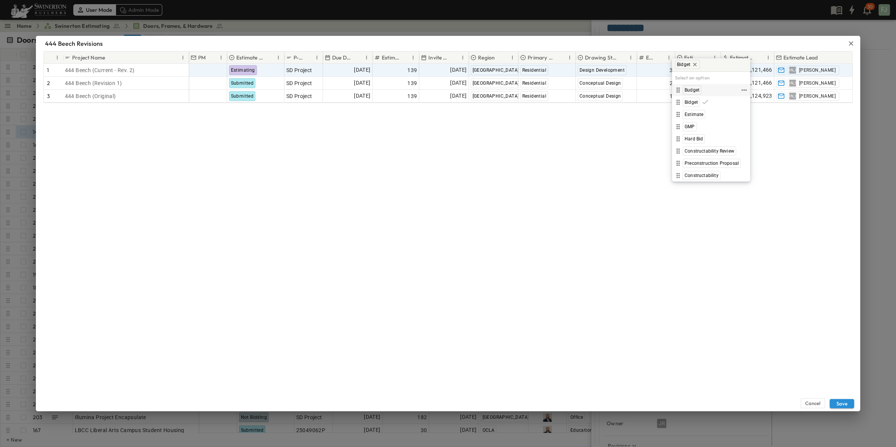
click at [702, 90] on div "Budget" at bounding box center [706, 90] width 66 height 9
click at [752, 240] on div "Cancel Save" at bounding box center [448, 257] width 824 height 308
click at [844, 407] on button "Save" at bounding box center [842, 403] width 24 height 9
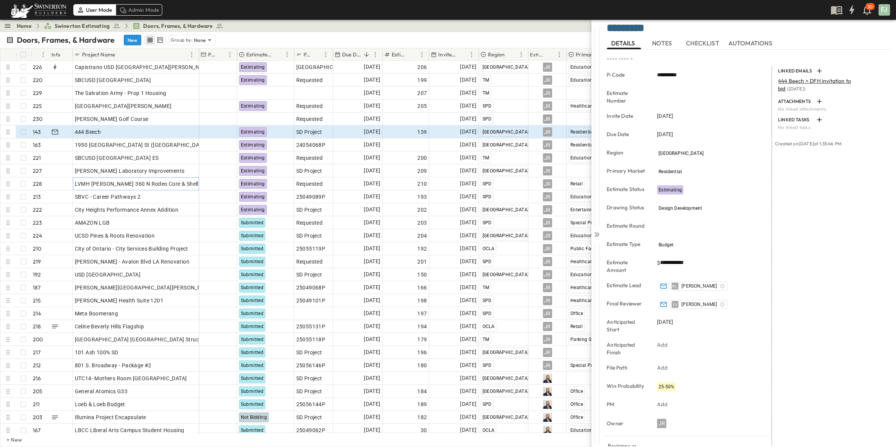
click at [800, 242] on div "LINKED EMAILS 444 Beech > DFH invitation to bid ( 02/06/25 ) ATTACHMENTS No lin…" at bounding box center [831, 306] width 118 height 481
click at [701, 282] on div "JO Jon Oh" at bounding box center [707, 286] width 101 height 9
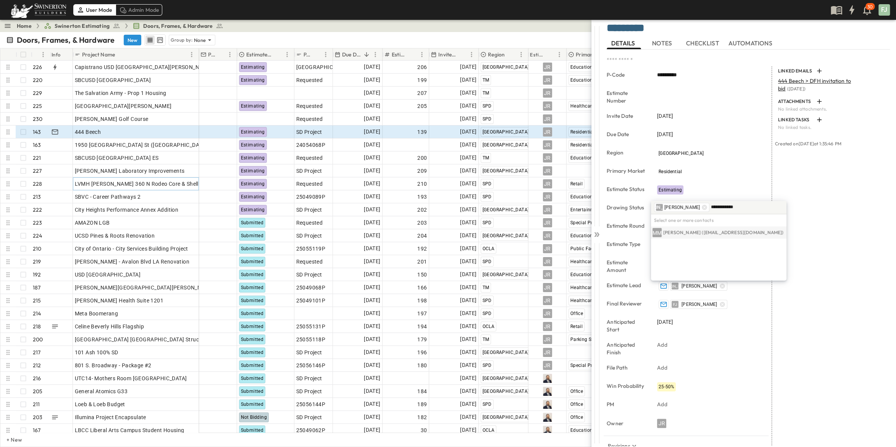
type input "**********"
click at [704, 229] on div "MM Meagan Macias (MMacias@swinerton.com)" at bounding box center [718, 232] width 132 height 9
click at [702, 243] on icon at bounding box center [704, 243] width 5 height 5
click at [837, 258] on div "LINKED EMAILS 444 Beech > DFH invitation to bid ( 02/06/25 ) ATTACHMENTS No lin…" at bounding box center [831, 306] width 118 height 481
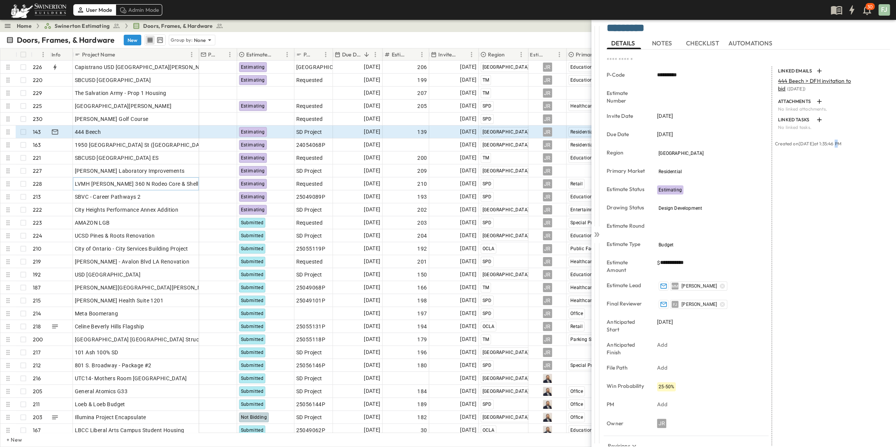
click at [817, 327] on div "LINKED EMAILS 444 Beech > DFH invitation to bid ( 02/06/25 ) ATTACHMENTS No lin…" at bounding box center [831, 306] width 118 height 481
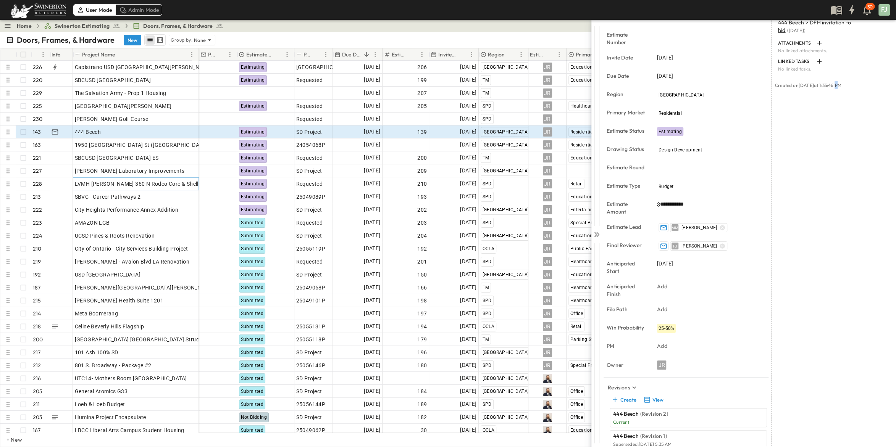
scroll to position [0, 0]
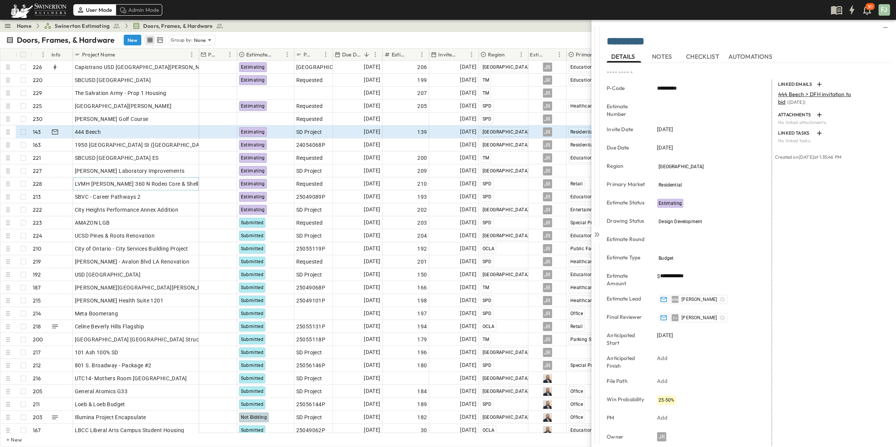
click at [831, 265] on div "LINKED EMAILS 444 Beech > DFH invitation to bid ( 02/06/25 ) ATTACHMENTS No lin…" at bounding box center [831, 320] width 118 height 481
click at [598, 232] on icon at bounding box center [597, 234] width 3 height 5
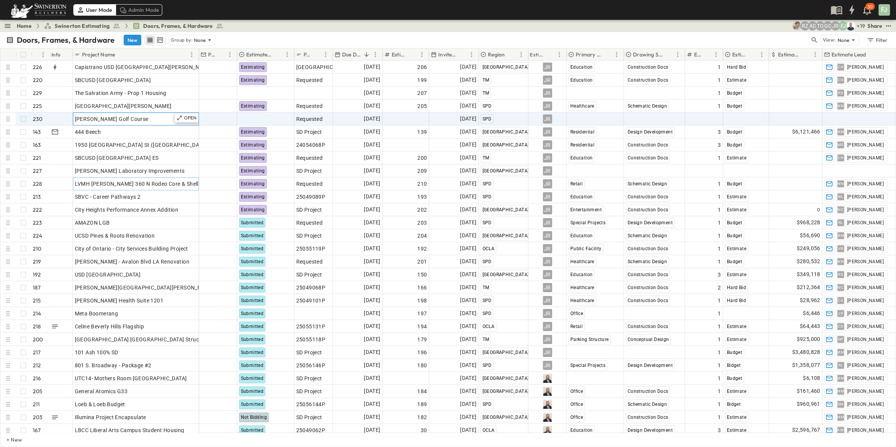
click at [141, 115] on div "[PERSON_NAME] Golf Course" at bounding box center [136, 119] width 122 height 11
click at [260, 114] on div "Select Status" at bounding box center [265, 119] width 56 height 12
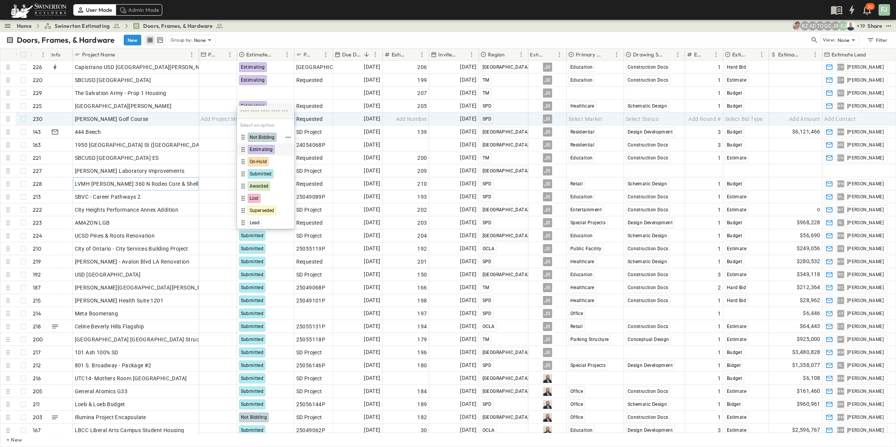
click at [268, 147] on div "Estimating" at bounding box center [266, 149] width 54 height 9
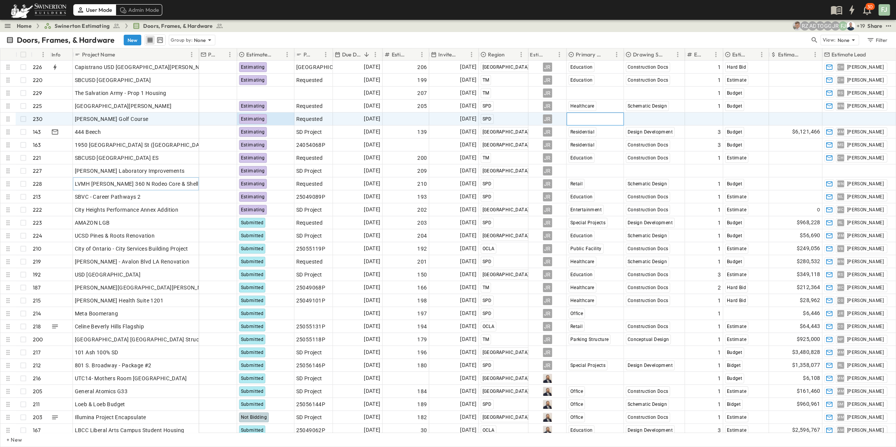
click at [582, 115] on div "Select Market" at bounding box center [595, 119] width 56 height 12
click at [582, 115] on input "text" at bounding box center [595, 112] width 51 height 10
click at [599, 157] on div "Entertainment" at bounding box center [590, 161] width 45 height 9
click at [644, 115] on span "Select Status" at bounding box center [642, 119] width 33 height 8
click at [652, 134] on span "Construction Docs" at bounding box center [655, 137] width 39 height 6
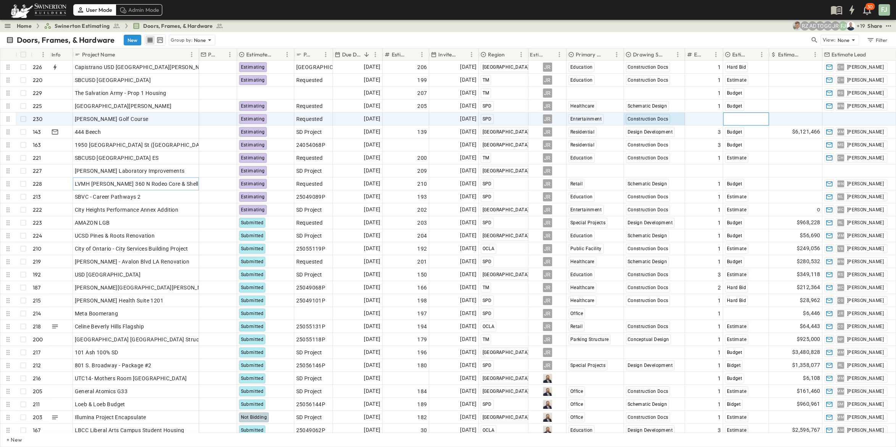
click at [728, 115] on span "Select Bid Type" at bounding box center [744, 119] width 38 height 8
click at [744, 137] on div "Budget" at bounding box center [754, 137] width 58 height 9
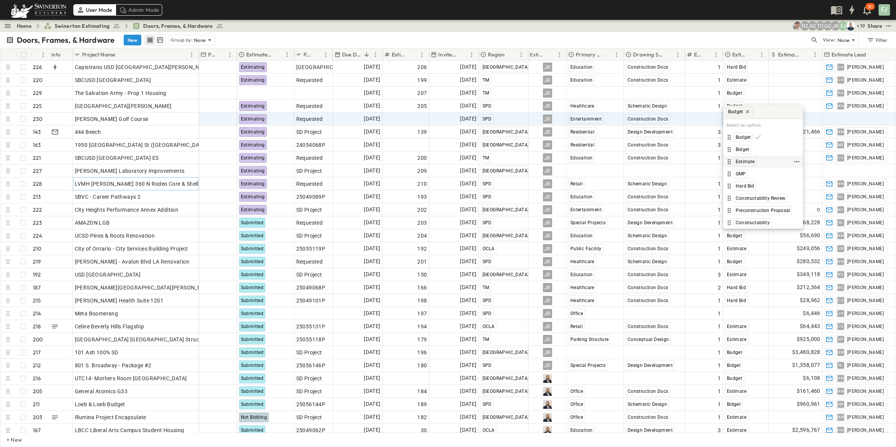
click at [742, 157] on div "Estimate" at bounding box center [745, 161] width 23 height 9
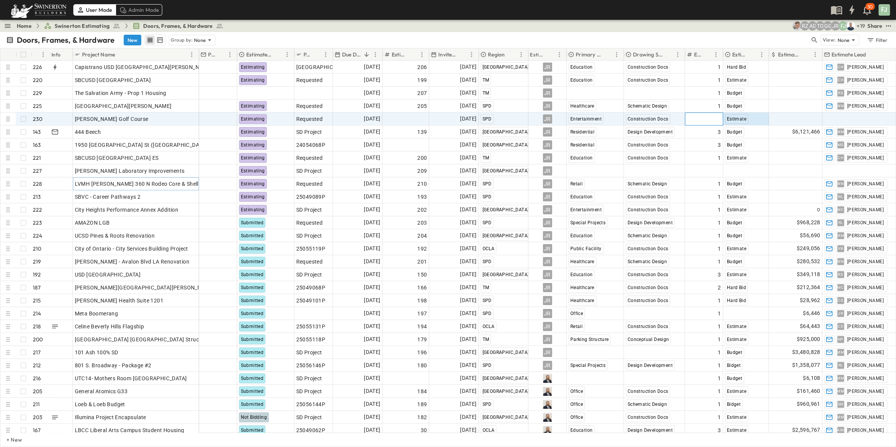
click at [696, 114] on div "Add Round #" at bounding box center [704, 119] width 34 height 11
type input "*"
click at [800, 116] on div "Add Amount" at bounding box center [795, 119] width 53 height 12
click at [832, 115] on span "Add Contact" at bounding box center [839, 119] width 31 height 8
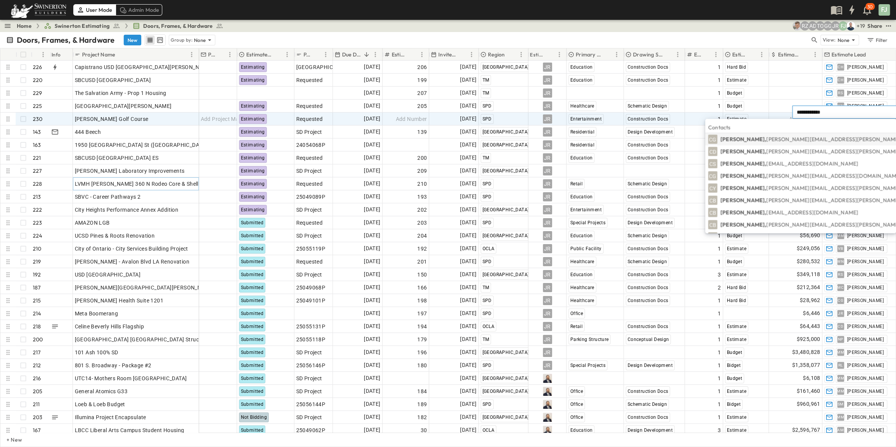
type input "**********"
click at [835, 141] on span "Christopher.AGarcia@swinerton.com" at bounding box center [855, 139] width 178 height 7
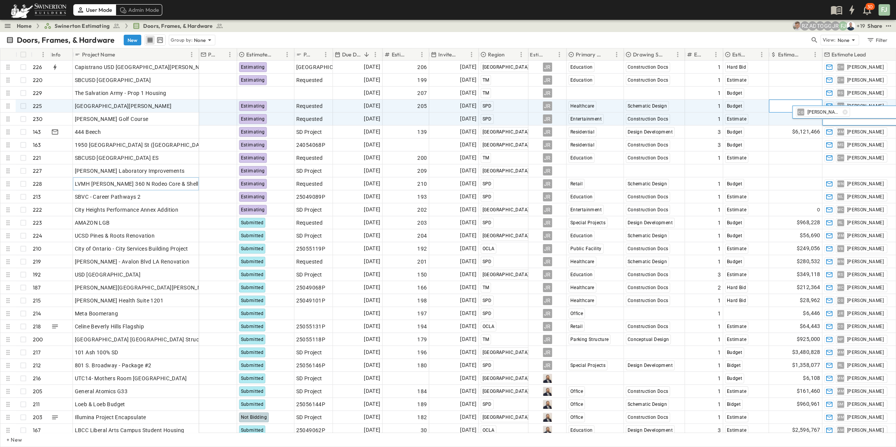
click at [780, 100] on div "Add Amount" at bounding box center [795, 106] width 53 height 12
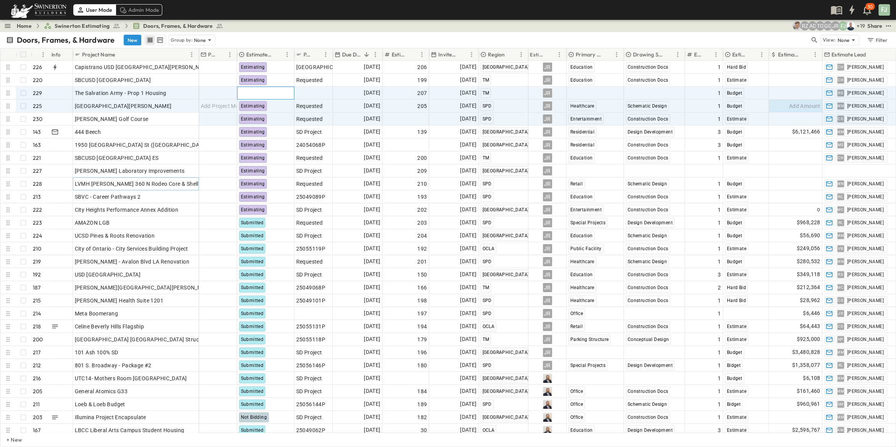
click at [271, 87] on div "Select Status" at bounding box center [265, 93] width 56 height 12
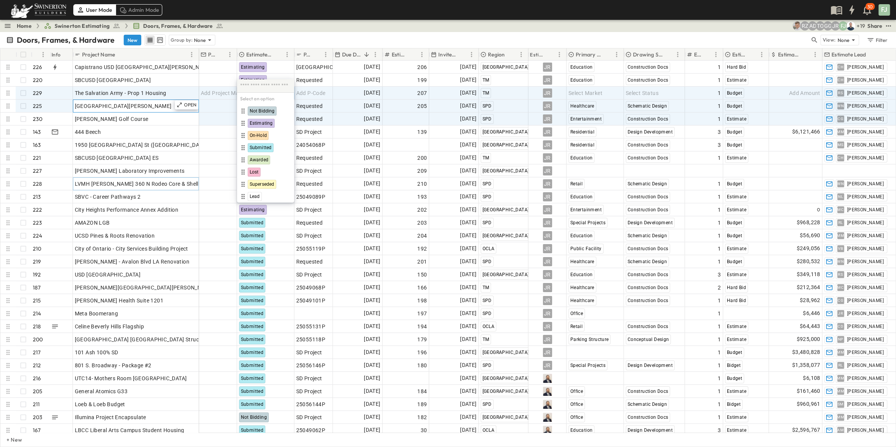
click at [136, 101] on div "[GEOGRAPHIC_DATA][PERSON_NAME]" at bounding box center [136, 106] width 122 height 11
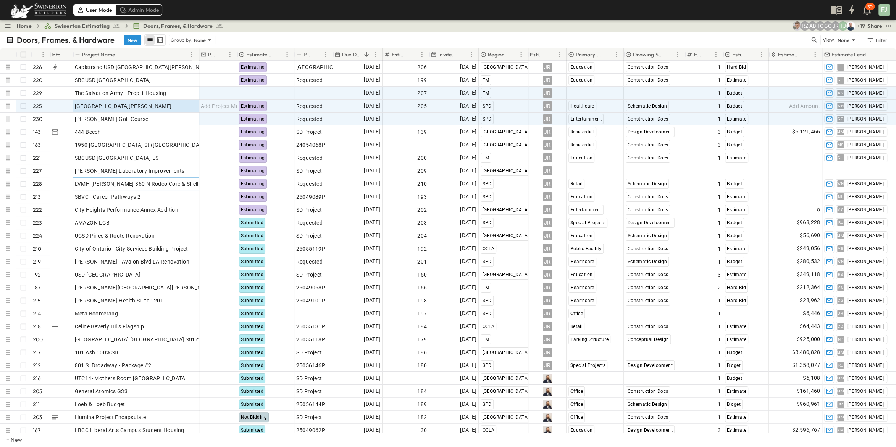
click at [23, 24] on link "Home" at bounding box center [24, 26] width 15 height 8
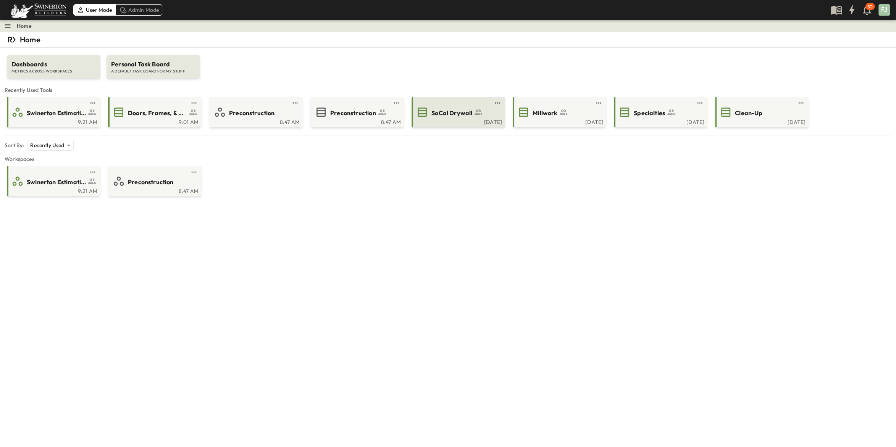
click at [463, 109] on span "SoCal Drywall" at bounding box center [451, 113] width 41 height 9
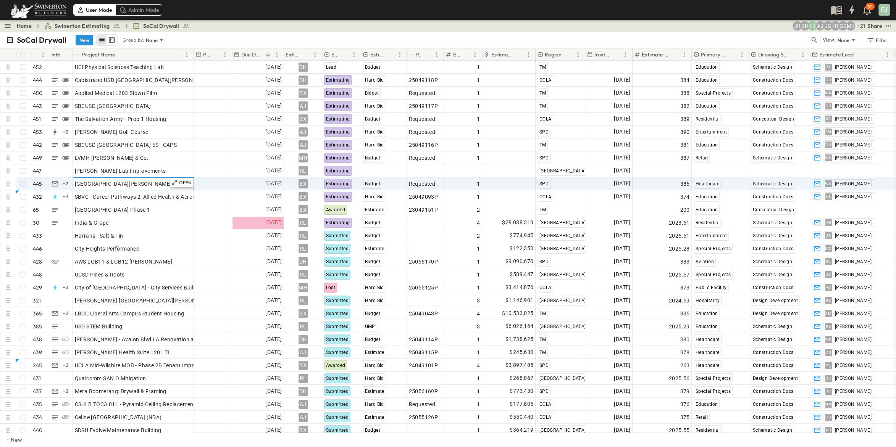
click at [100, 180] on span "[GEOGRAPHIC_DATA][PERSON_NAME]" at bounding box center [123, 184] width 97 height 8
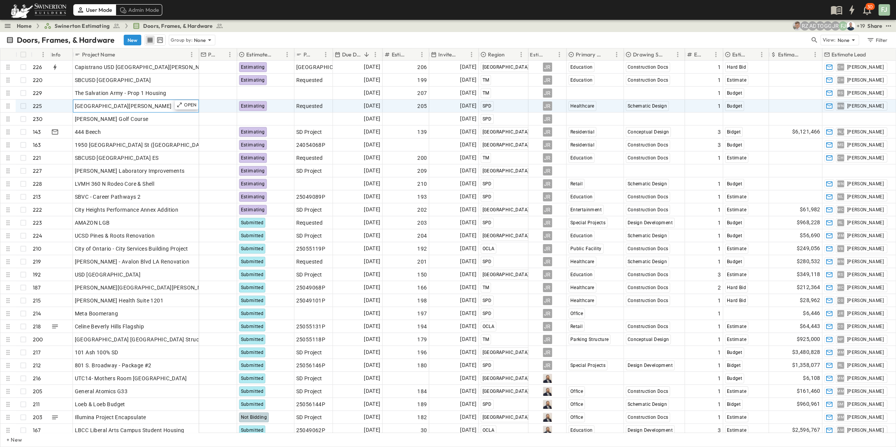
click at [106, 102] on span "[GEOGRAPHIC_DATA][PERSON_NAME]" at bounding box center [123, 106] width 97 height 8
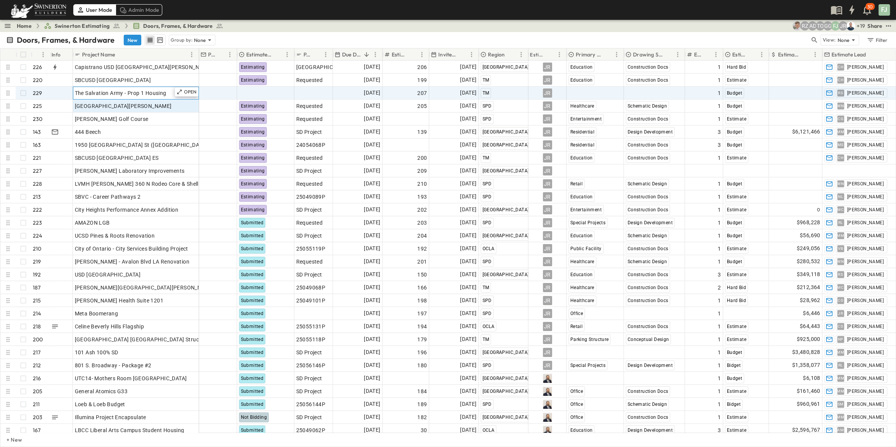
click at [107, 89] on div "The Salvation Army - Prop 1 Housing" at bounding box center [136, 93] width 122 height 11
click at [280, 87] on div "Select Status" at bounding box center [265, 93] width 56 height 12
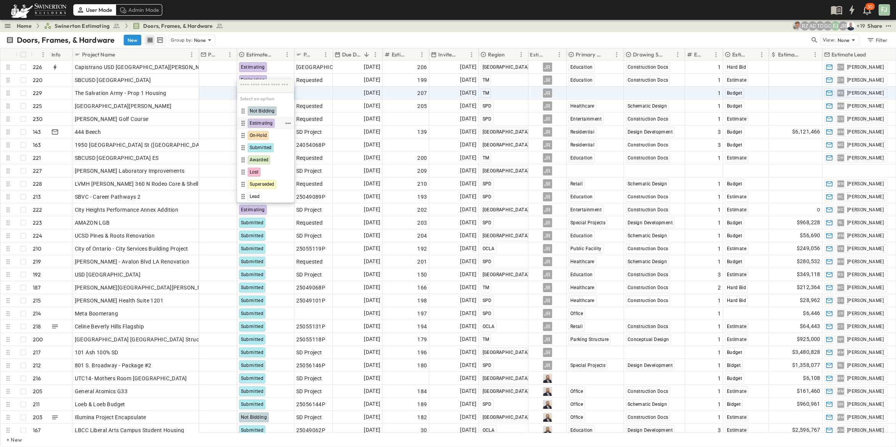
click at [273, 121] on div "Estimating" at bounding box center [261, 123] width 45 height 9
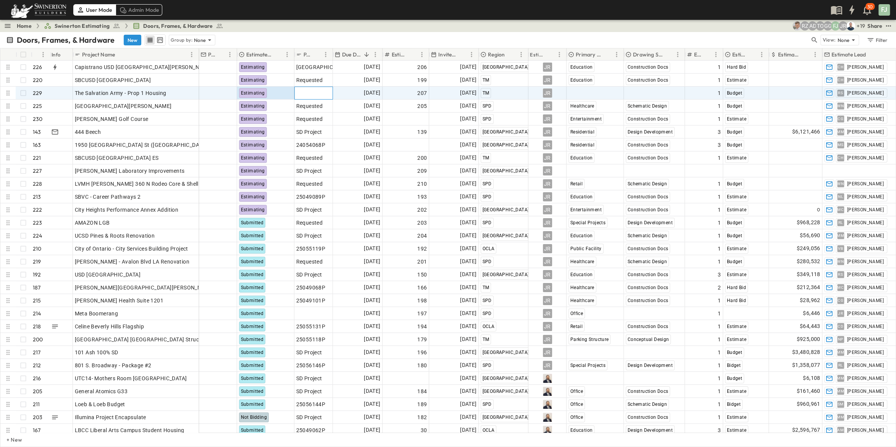
click at [325, 88] on div "Add P-Code" at bounding box center [313, 93] width 35 height 11
click at [124, 89] on span "The Salvation Army - Prop 1 Housing" at bounding box center [121, 93] width 92 height 8
click at [610, 87] on div "Select Market" at bounding box center [595, 93] width 56 height 12
click at [599, 168] on div "Residential" at bounding box center [590, 172] width 45 height 9
click at [663, 87] on div "Select Status" at bounding box center [654, 93] width 60 height 12
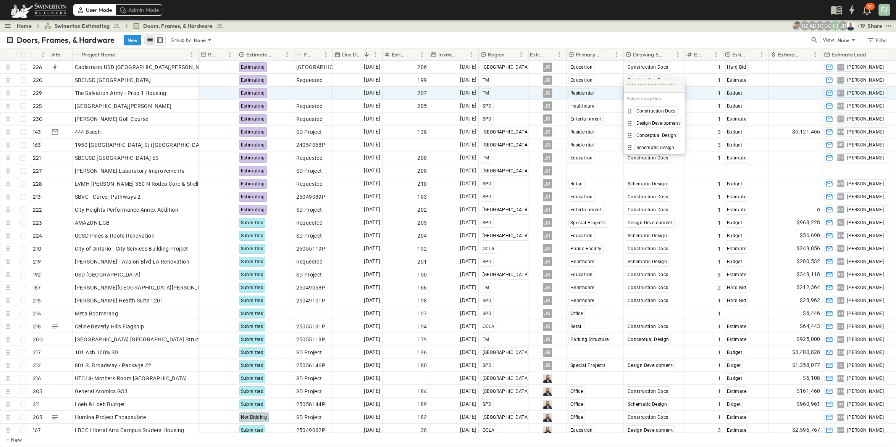
click at [681, 34] on div "Doors, Frames, & Hardware New Group by: None" at bounding box center [408, 39] width 804 height 11
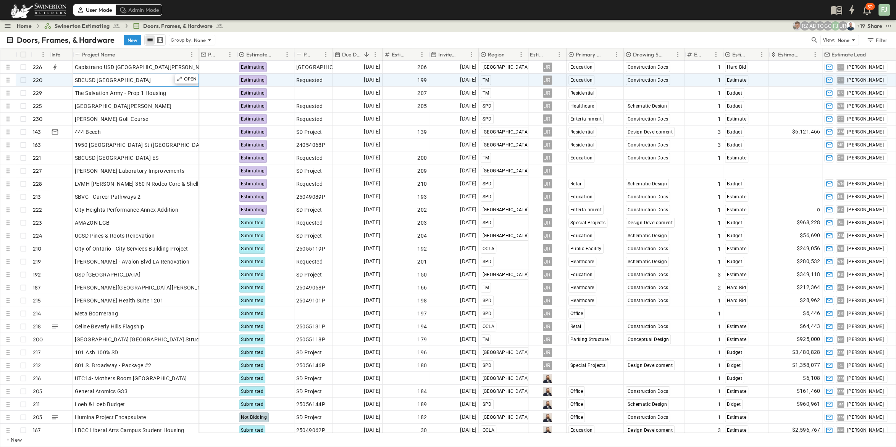
click at [140, 75] on div "SBCUSD Indian Springs High School" at bounding box center [136, 80] width 122 height 11
click at [280, 27] on div "Home Swinerton Estimating Doors, Frames, & Hardware + 19 JR FJ GG TO AD RZ Share" at bounding box center [448, 26] width 896 height 12
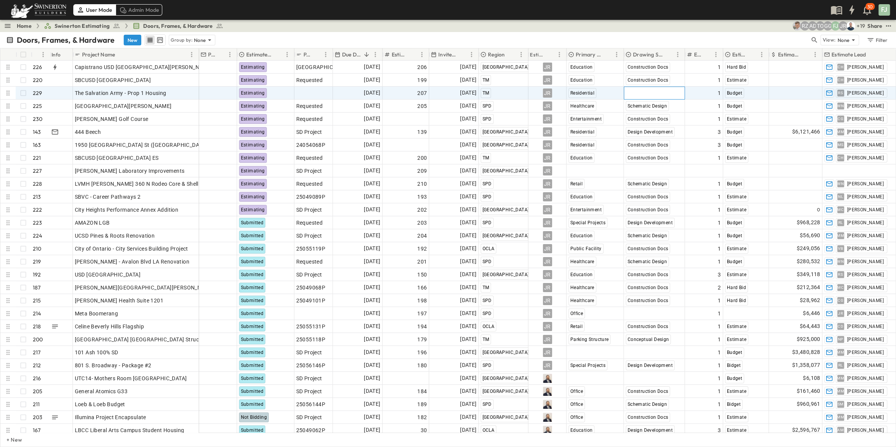
click at [675, 87] on div "Select Status" at bounding box center [654, 93] width 60 height 12
click at [665, 131] on div "Conceptual Design" at bounding box center [651, 135] width 53 height 9
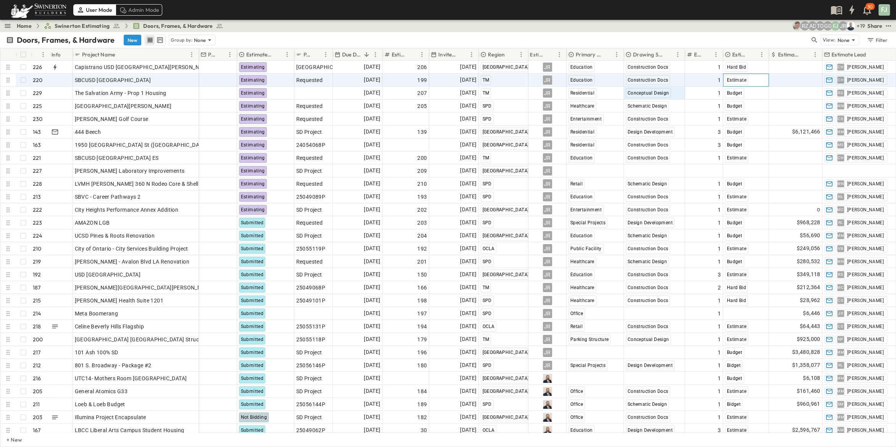
click at [758, 74] on div "Estimate" at bounding box center [745, 80] width 45 height 12
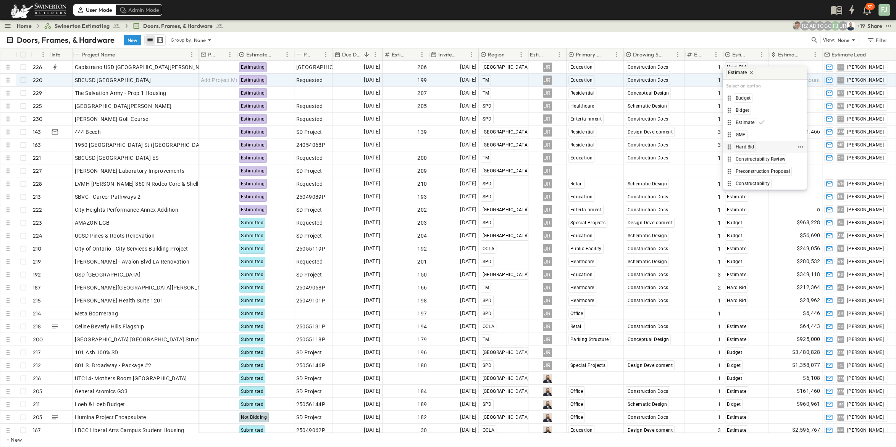
click at [754, 142] on div "Hard Bid" at bounding box center [760, 146] width 71 height 9
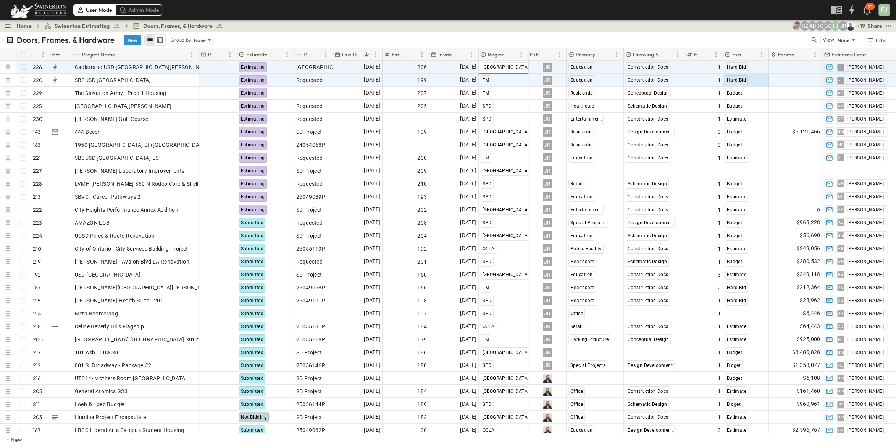
click at [510, 61] on div "[GEOGRAPHIC_DATA]" at bounding box center [503, 67] width 49 height 12
click at [505, 77] on div "TM" at bounding box center [503, 80] width 49 height 12
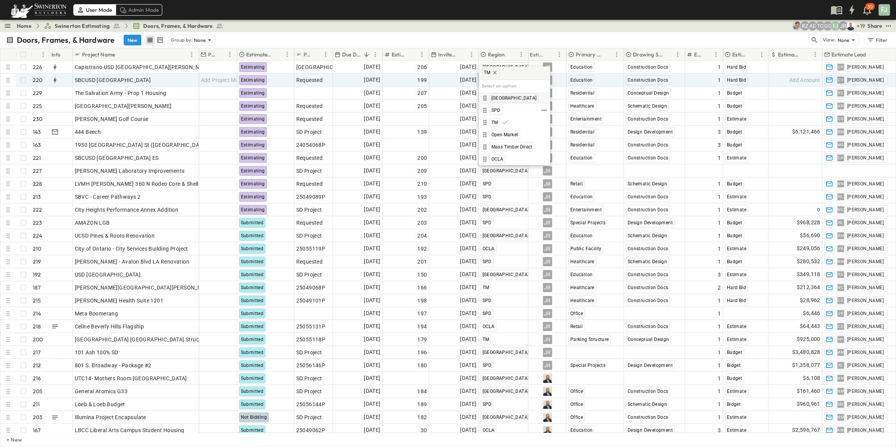
click at [508, 98] on div "[GEOGRAPHIC_DATA]" at bounding box center [514, 98] width 68 height 9
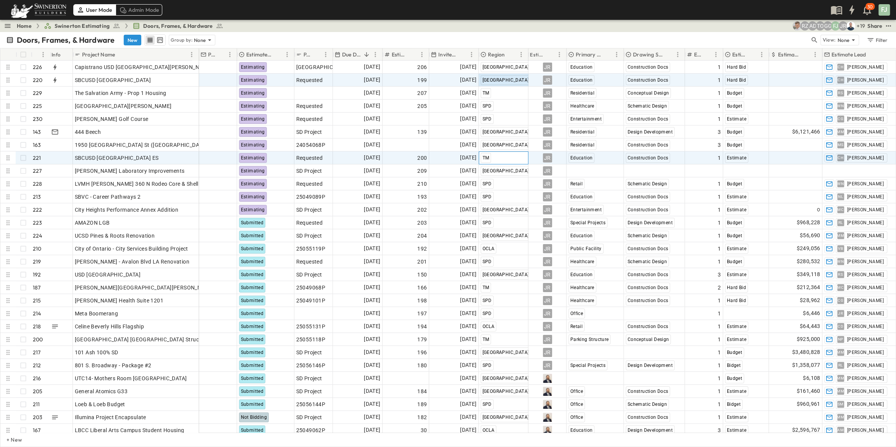
click at [518, 153] on div "TM" at bounding box center [503, 158] width 49 height 12
click at [509, 175] on div "[GEOGRAPHIC_DATA]" at bounding box center [509, 176] width 59 height 9
click at [146, 153] on div "SBCUSD North Verdemont ES" at bounding box center [136, 158] width 122 height 11
click at [87, 153] on input "**********" at bounding box center [135, 157] width 125 height 9
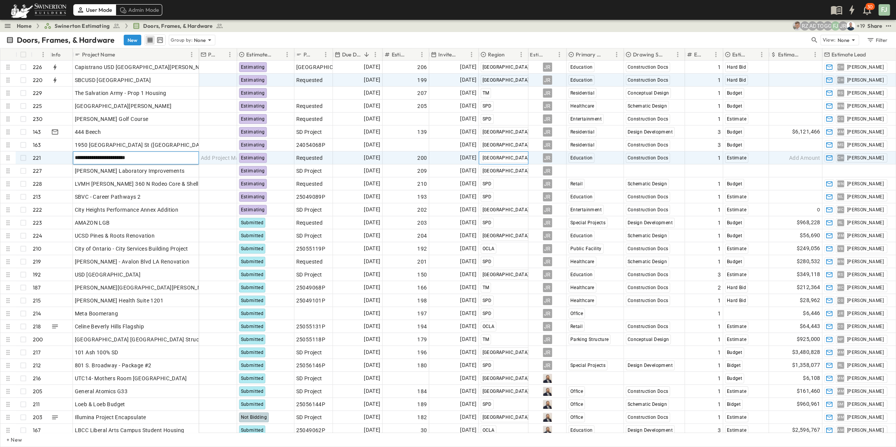
drag, startPoint x: 525, startPoint y: 152, endPoint x: 519, endPoint y: 153, distance: 5.8
click at [523, 154] on div "[GEOGRAPHIC_DATA]" at bounding box center [503, 158] width 49 height 12
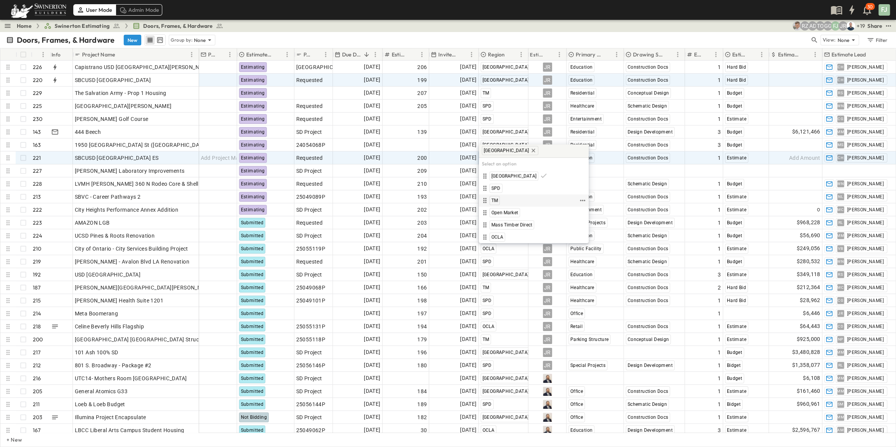
click at [504, 196] on div "TM" at bounding box center [529, 200] width 98 height 9
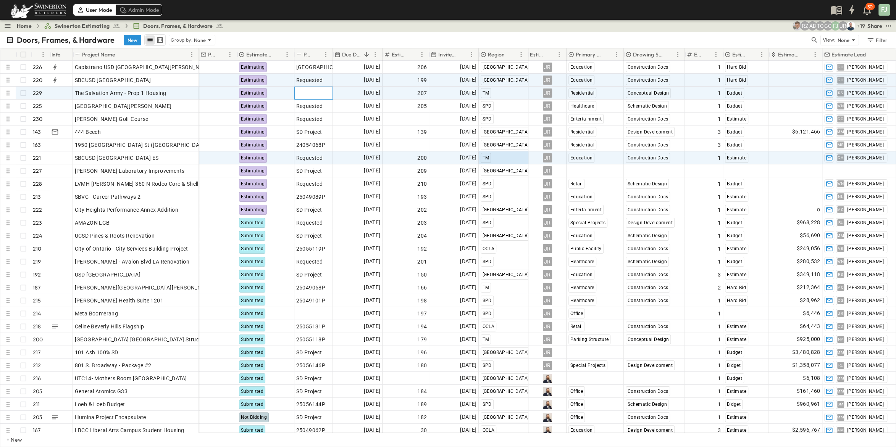
click at [309, 89] on span "Add P-Code" at bounding box center [310, 93] width 29 height 8
click at [349, 32] on div "Doors, Frames, & Hardware New Group by: None View: None Filter" at bounding box center [448, 40] width 896 height 16
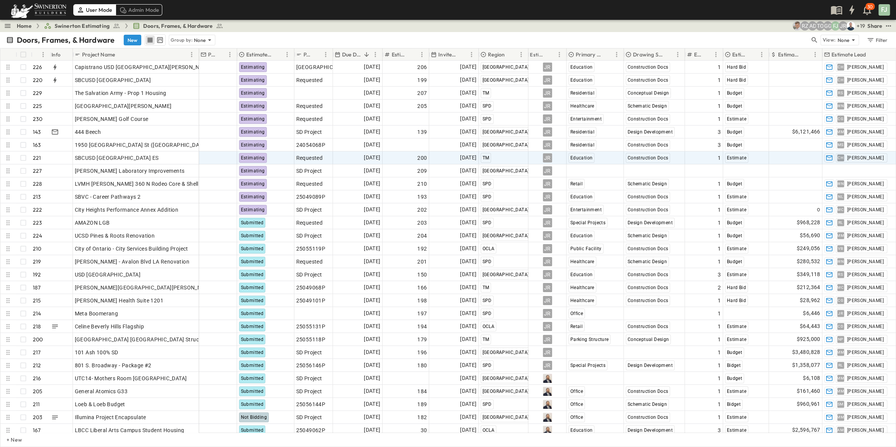
click at [307, 34] on div "Doors, Frames, & Hardware New Group by: None" at bounding box center [408, 39] width 804 height 11
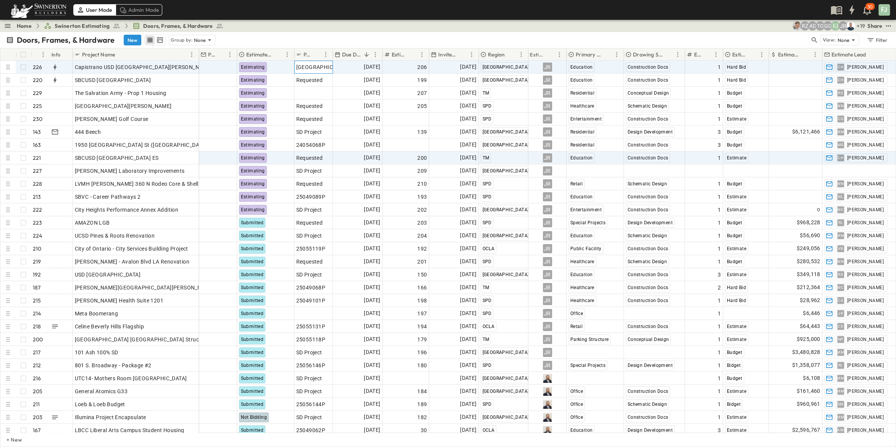
click at [324, 62] on div "[GEOGRAPHIC_DATA]" at bounding box center [313, 67] width 35 height 11
click at [319, 62] on input "*********" at bounding box center [313, 66] width 37 height 9
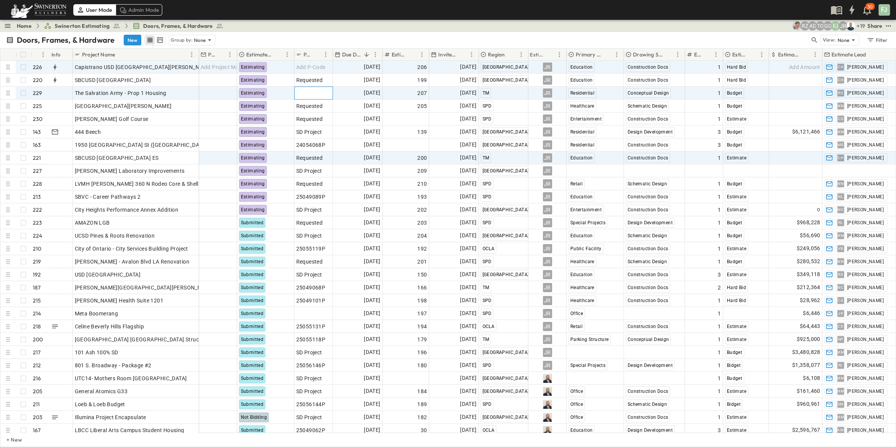
click at [316, 88] on div "Add P-Code" at bounding box center [313, 93] width 35 height 11
click at [317, 63] on div "Add P-Code" at bounding box center [313, 67] width 35 height 11
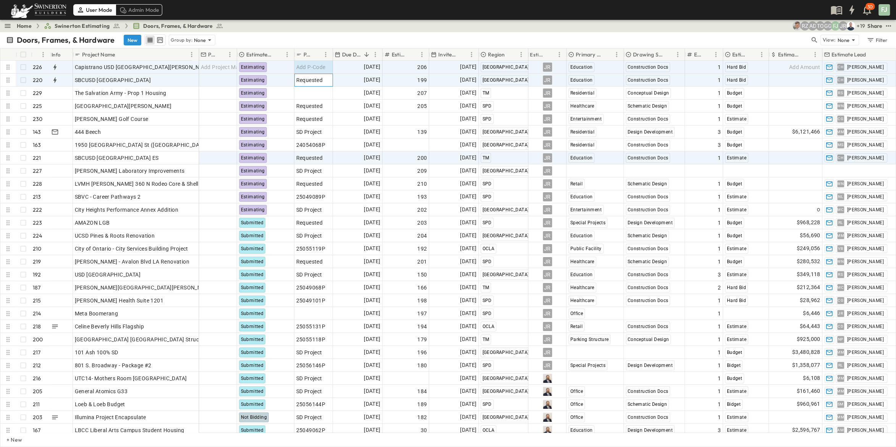
click at [324, 76] on div "Requested" at bounding box center [313, 80] width 35 height 11
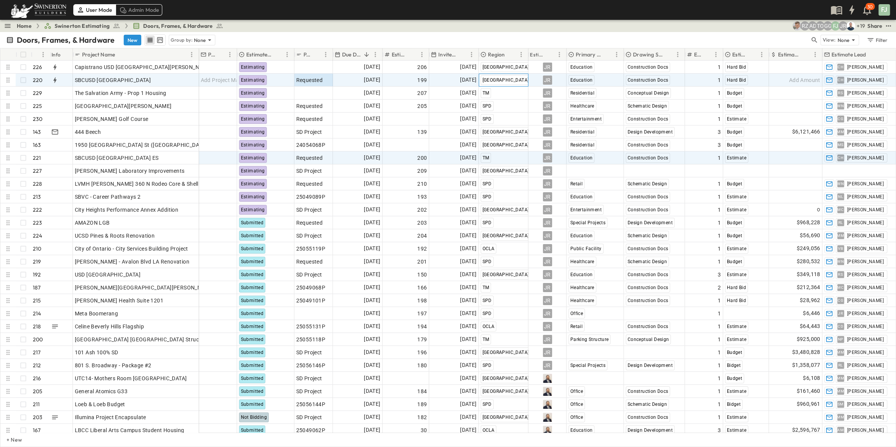
click at [508, 76] on div "[GEOGRAPHIC_DATA]" at bounding box center [503, 80] width 49 height 12
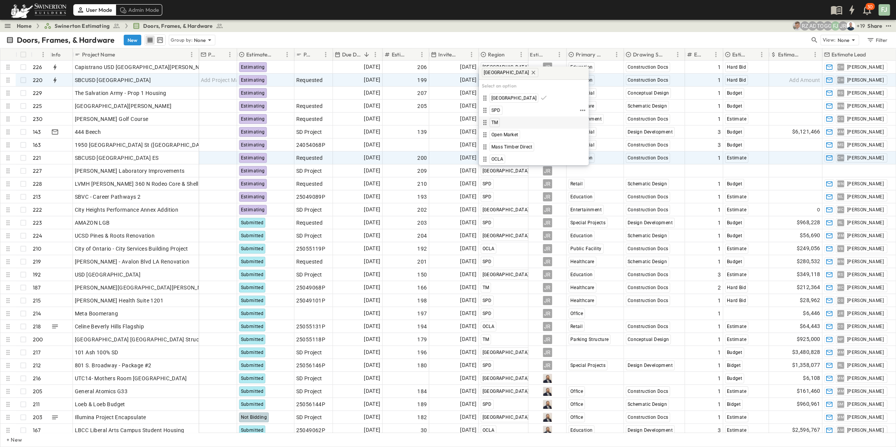
click at [500, 119] on div "TM" at bounding box center [533, 122] width 107 height 9
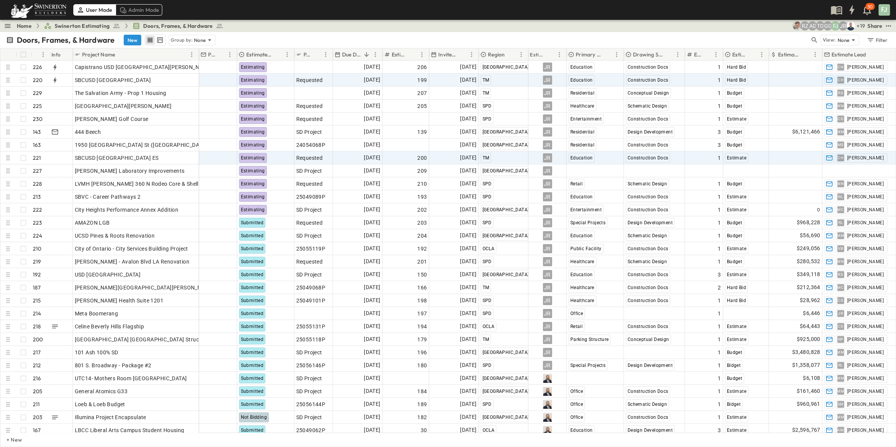
click at [356, 34] on div "Doors, Frames, & Hardware New Group by: None" at bounding box center [408, 39] width 804 height 11
click at [263, 34] on div "Doors, Frames, & Hardware New Group by: None" at bounding box center [408, 39] width 804 height 11
click at [582, 25] on div "Home Swinerton Estimating Doors, Frames, & Hardware + 19 JR FJ GG TO AD RZ Share" at bounding box center [448, 26] width 896 height 12
click at [286, 34] on div "Doors, Frames, & Hardware New Group by: None" at bounding box center [408, 39] width 804 height 11
click at [684, 36] on div "Doors, Frames, & Hardware New Group by: None" at bounding box center [408, 39] width 804 height 11
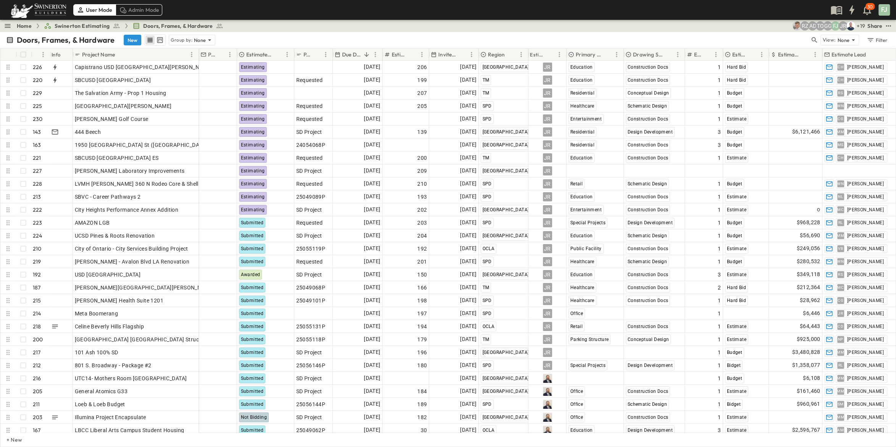
click at [748, 34] on div "Doors, Frames, & Hardware New Group by: None" at bounding box center [408, 39] width 804 height 11
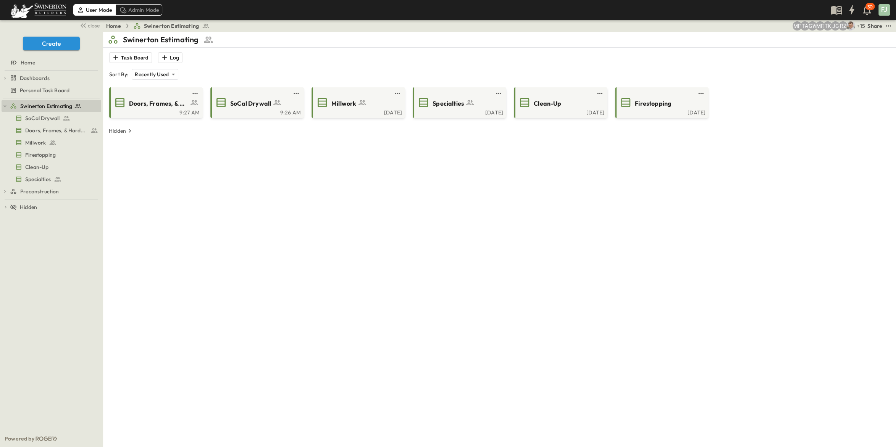
click at [307, 188] on div "**********" at bounding box center [500, 255] width 784 height 447
click at [249, 99] on span "SoCal Drywall" at bounding box center [250, 103] width 41 height 9
